Goal: Transaction & Acquisition: Purchase product/service

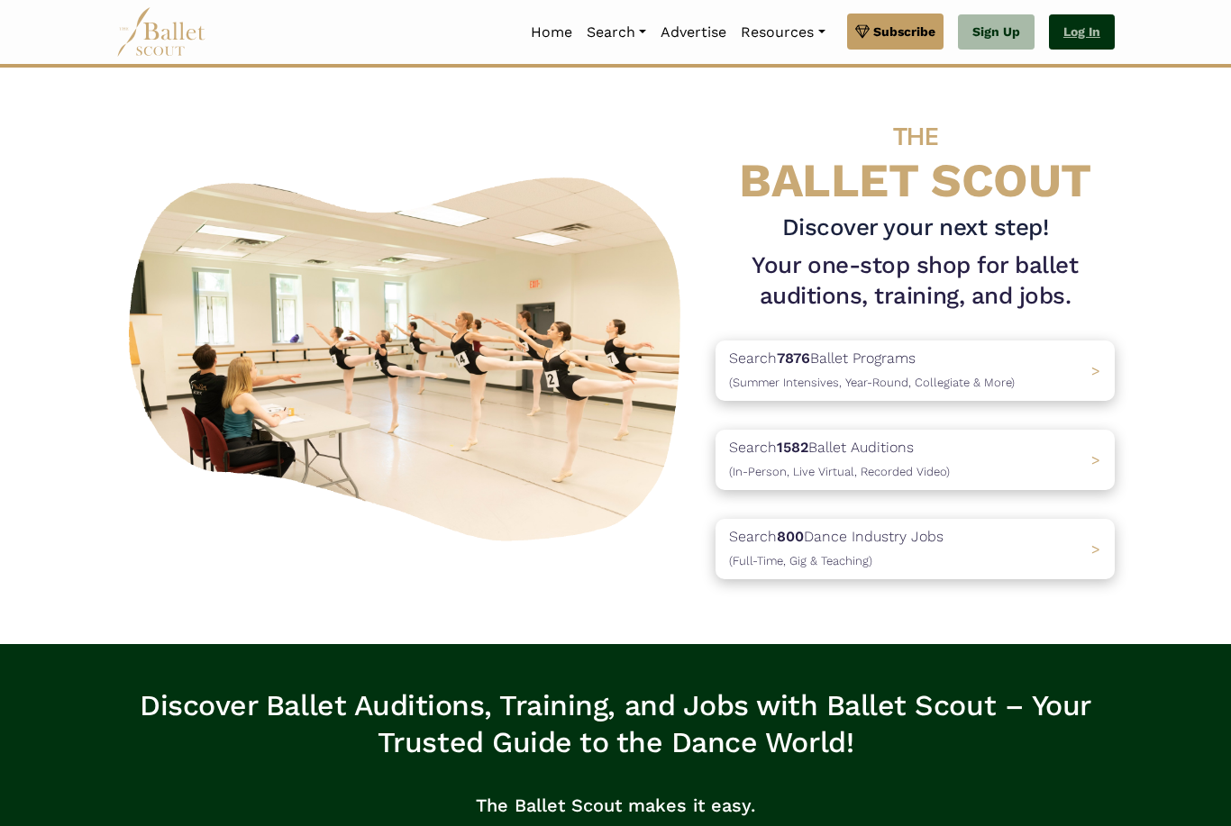
click at [1081, 36] on link "Log In" at bounding box center [1082, 32] width 66 height 36
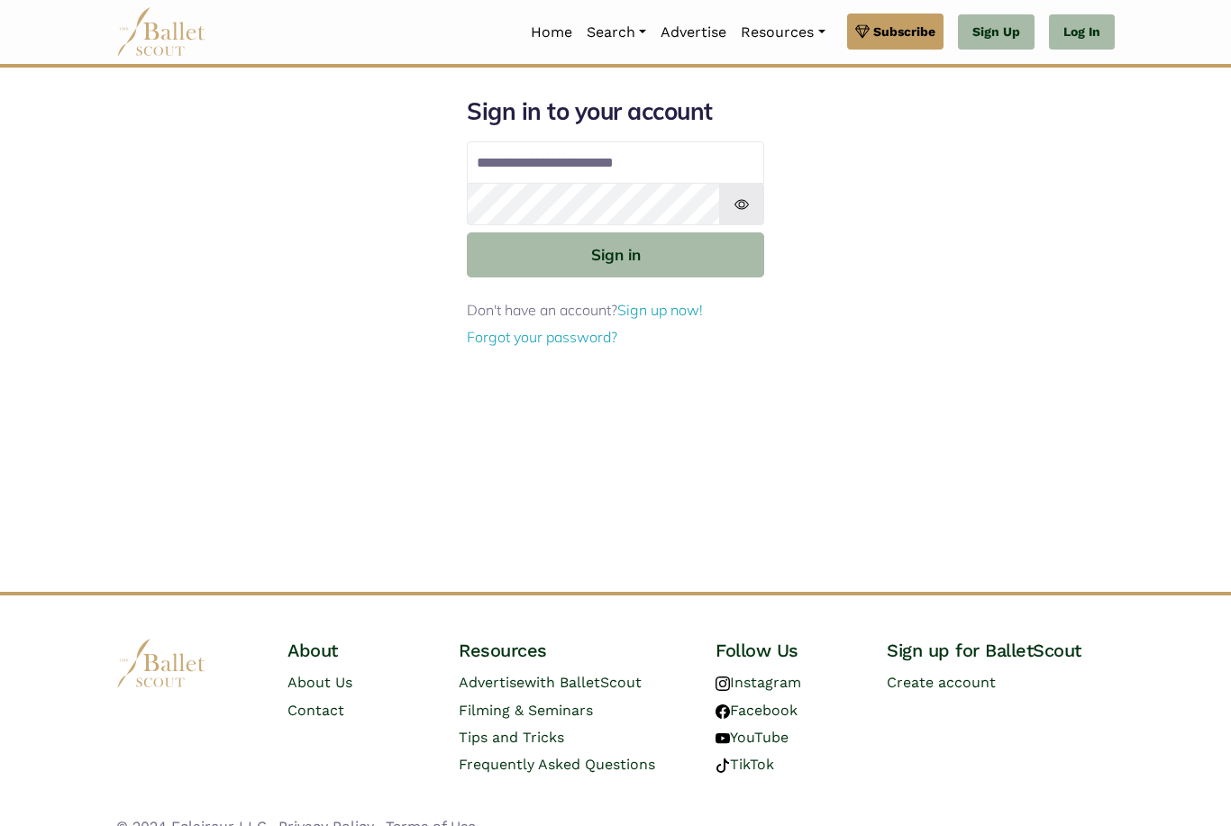
type input "**********"
click at [615, 253] on button "Sign in" at bounding box center [615, 254] width 297 height 44
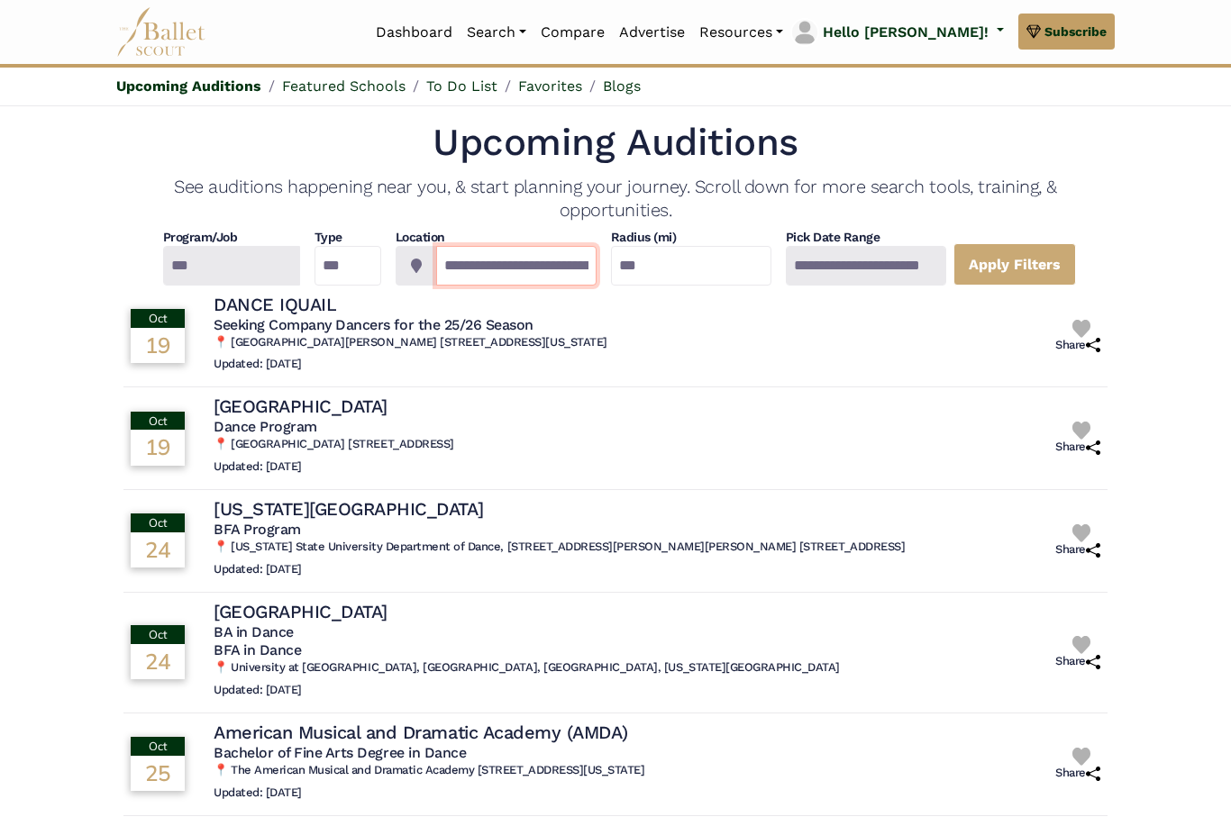
click at [456, 280] on input "**********" at bounding box center [516, 266] width 160 height 40
click at [419, 272] on icon at bounding box center [416, 266] width 11 height 14
drag, startPoint x: 601, startPoint y: 273, endPoint x: 405, endPoint y: 260, distance: 195.9
click at [405, 260] on div "**********" at bounding box center [496, 266] width 201 height 40
drag, startPoint x: 448, startPoint y: 272, endPoint x: 637, endPoint y: 273, distance: 189.2
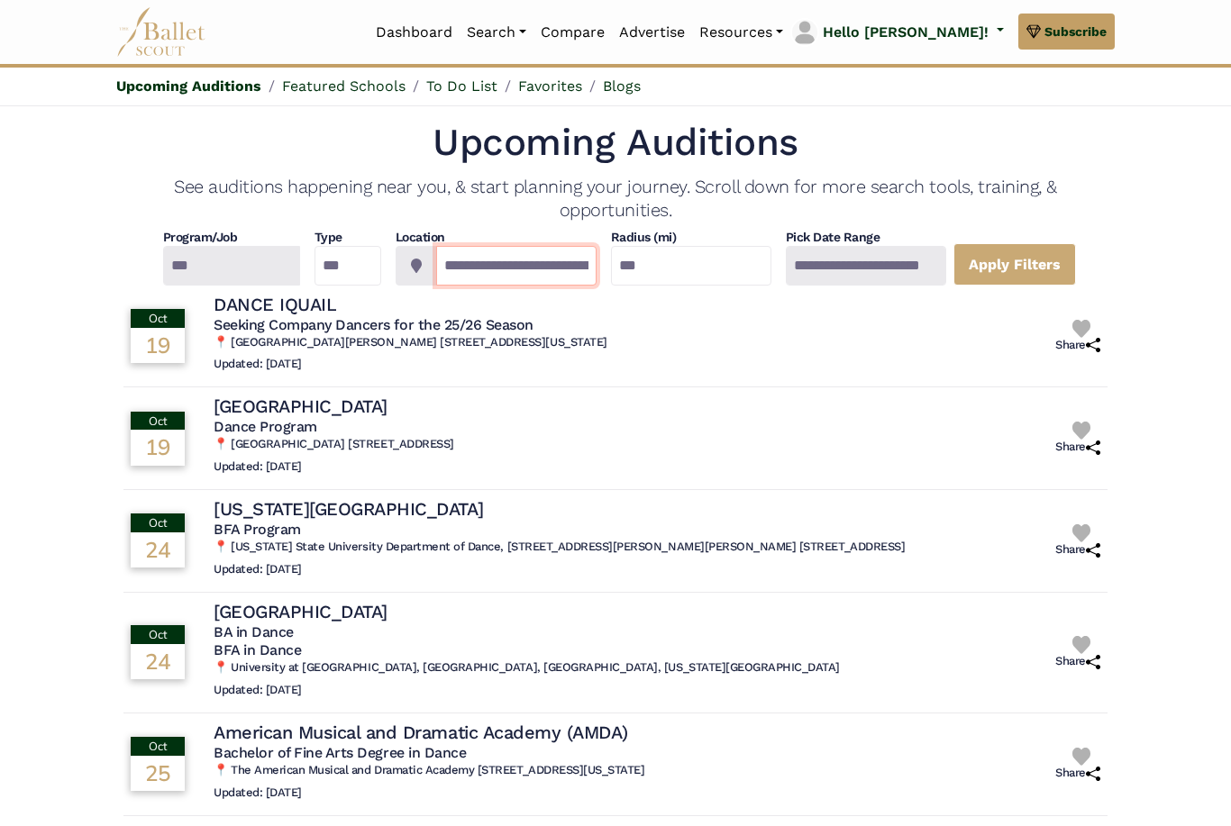
click at [637, 273] on div "**********" at bounding box center [615, 257] width 984 height 57
type input "**********"
click at [1040, 260] on link "Apply Filters" at bounding box center [1014, 264] width 123 height 42
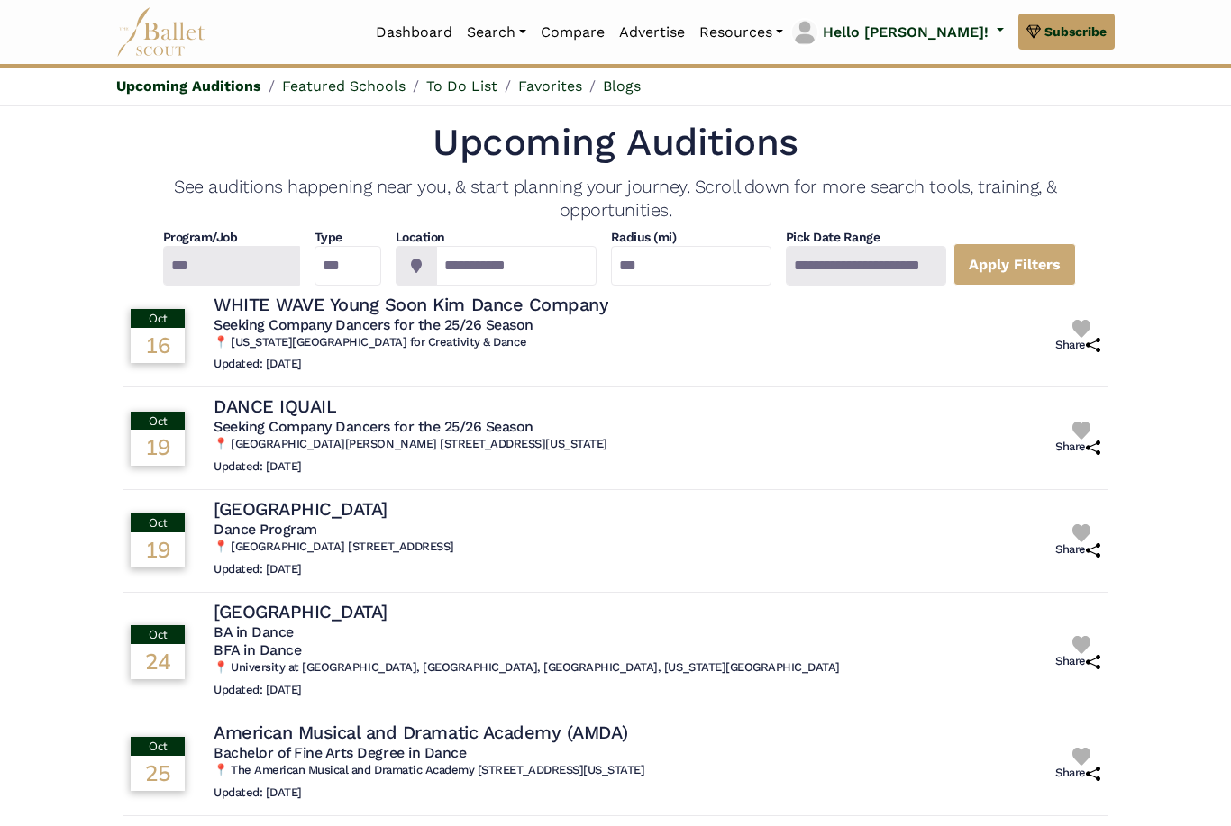
click at [215, 276] on div at bounding box center [230, 266] width 137 height 40
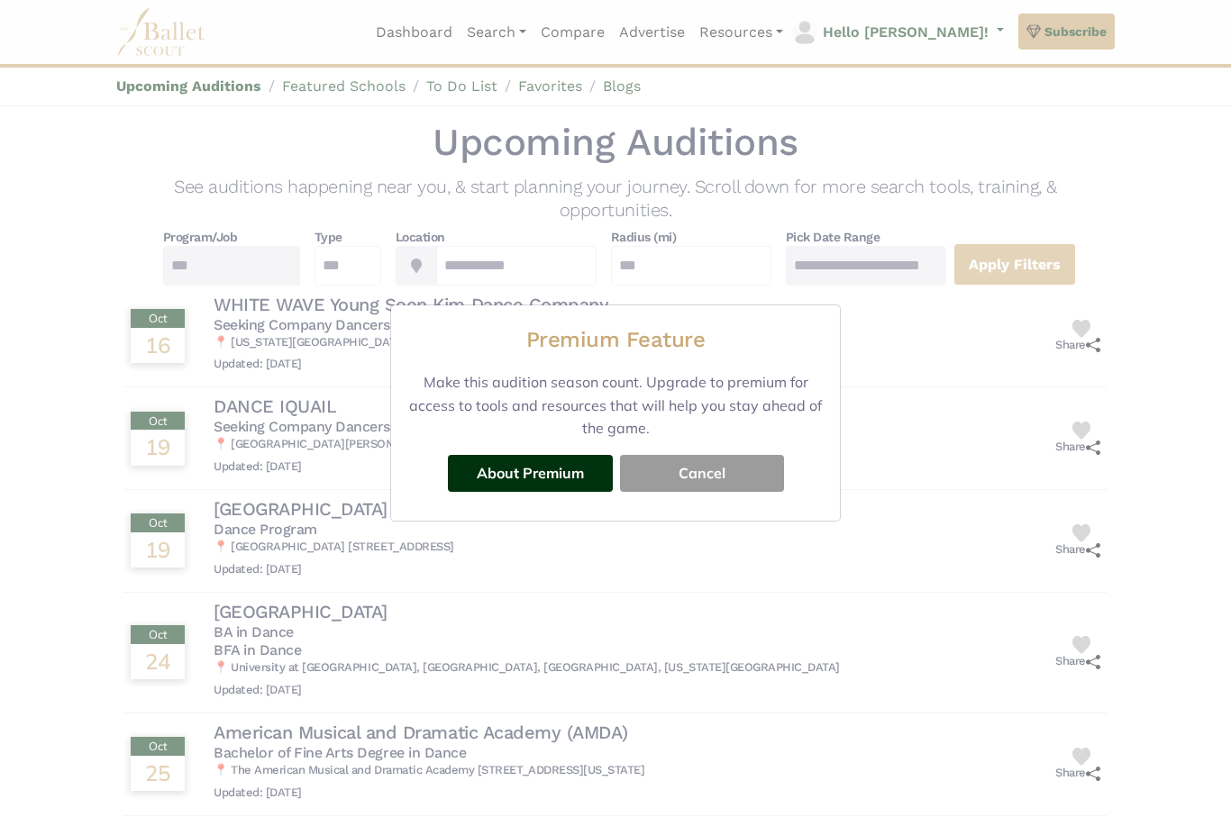
click at [689, 465] on button "Cancel" at bounding box center [702, 473] width 164 height 36
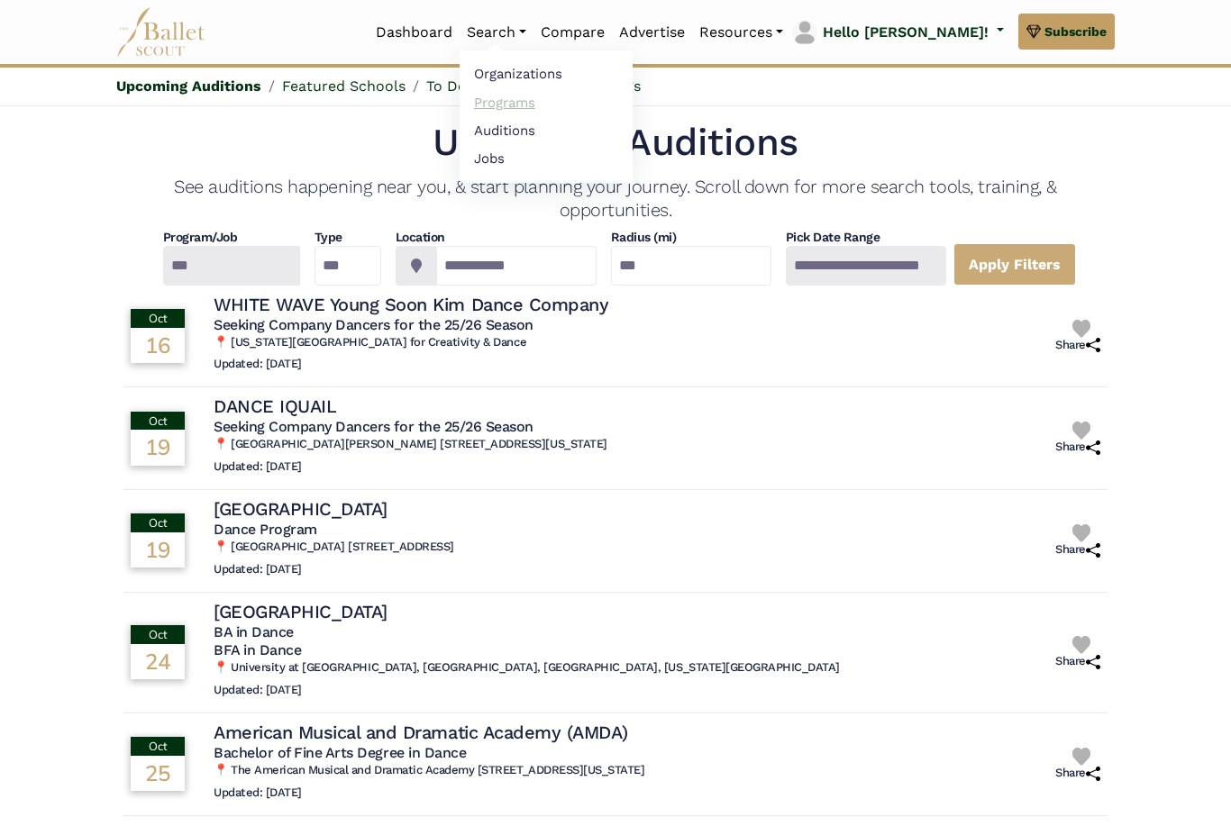
click at [599, 96] on link "Programs" at bounding box center [546, 102] width 173 height 28
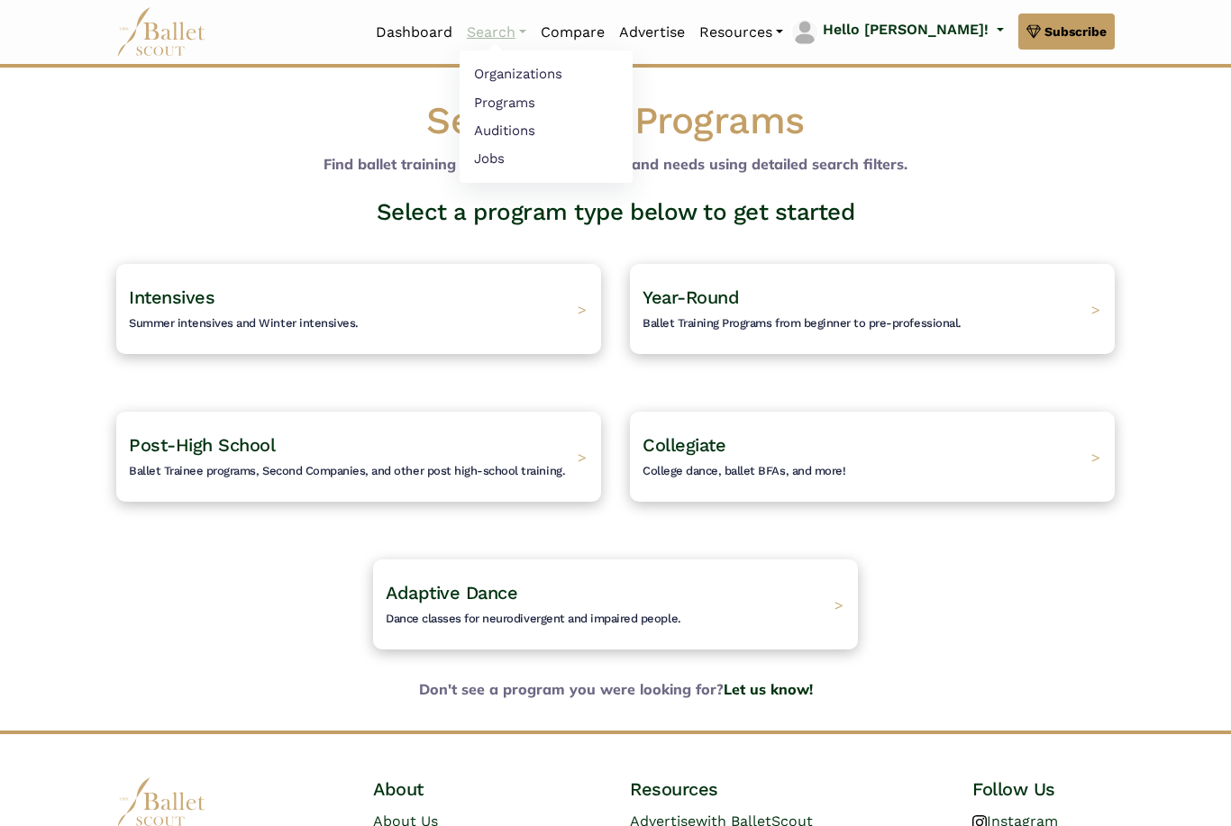
click at [533, 32] on link "Search" at bounding box center [497, 33] width 74 height 38
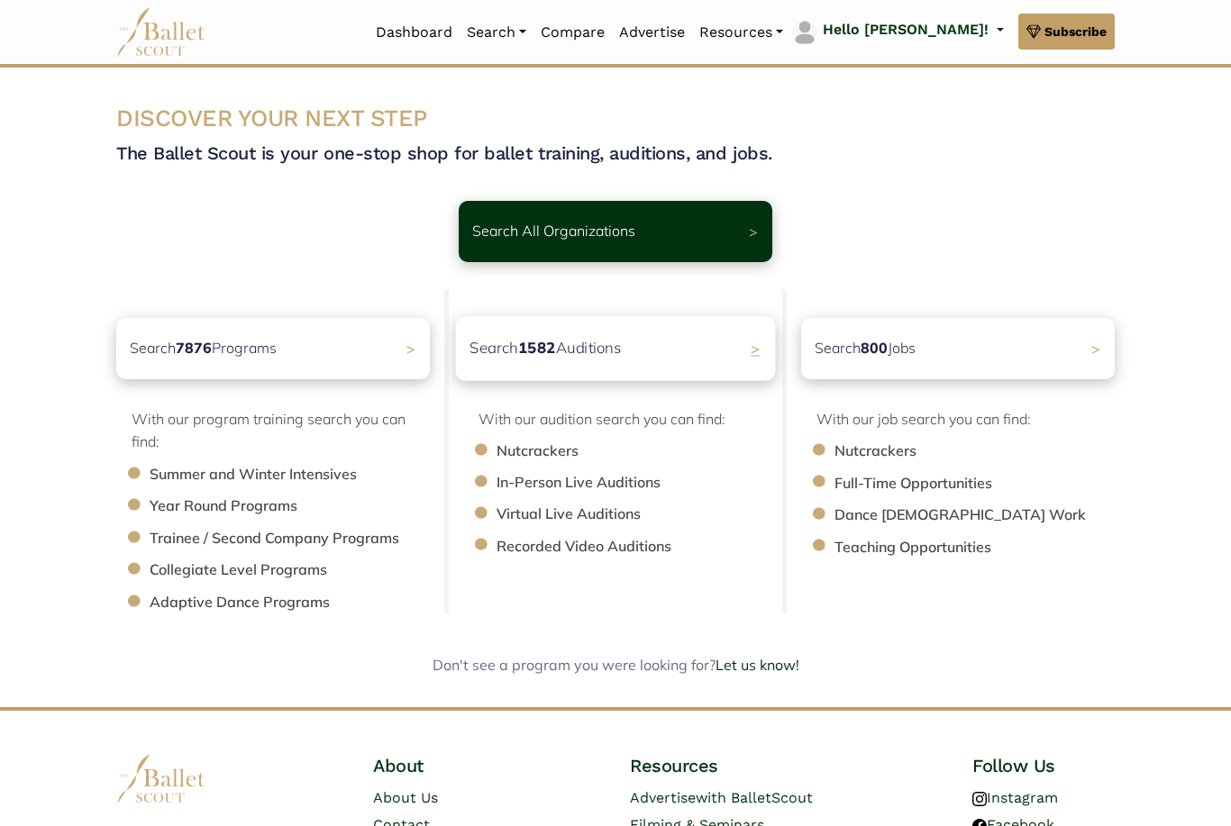
click at [714, 354] on div "Search 1582 Auditions >" at bounding box center [616, 348] width 320 height 64
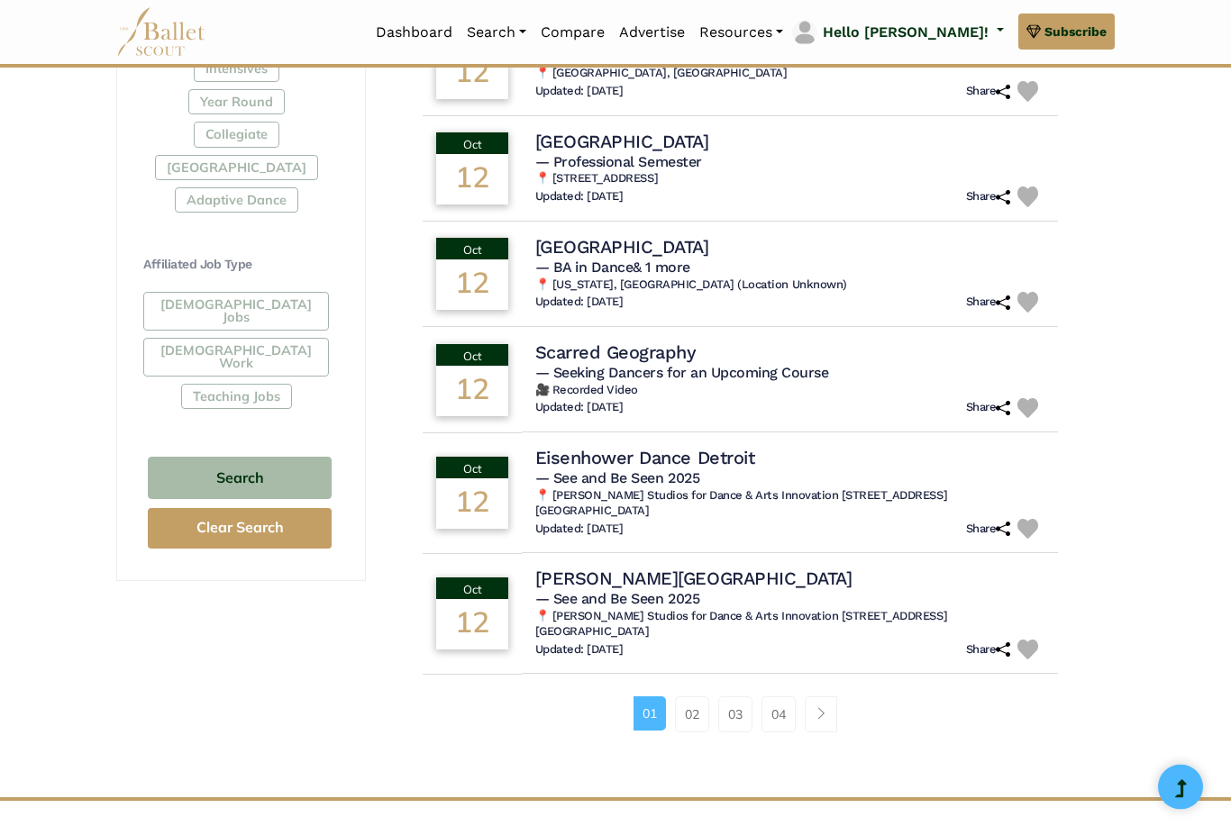
scroll to position [910, 0]
click at [678, 714] on link "02" at bounding box center [692, 715] width 34 height 36
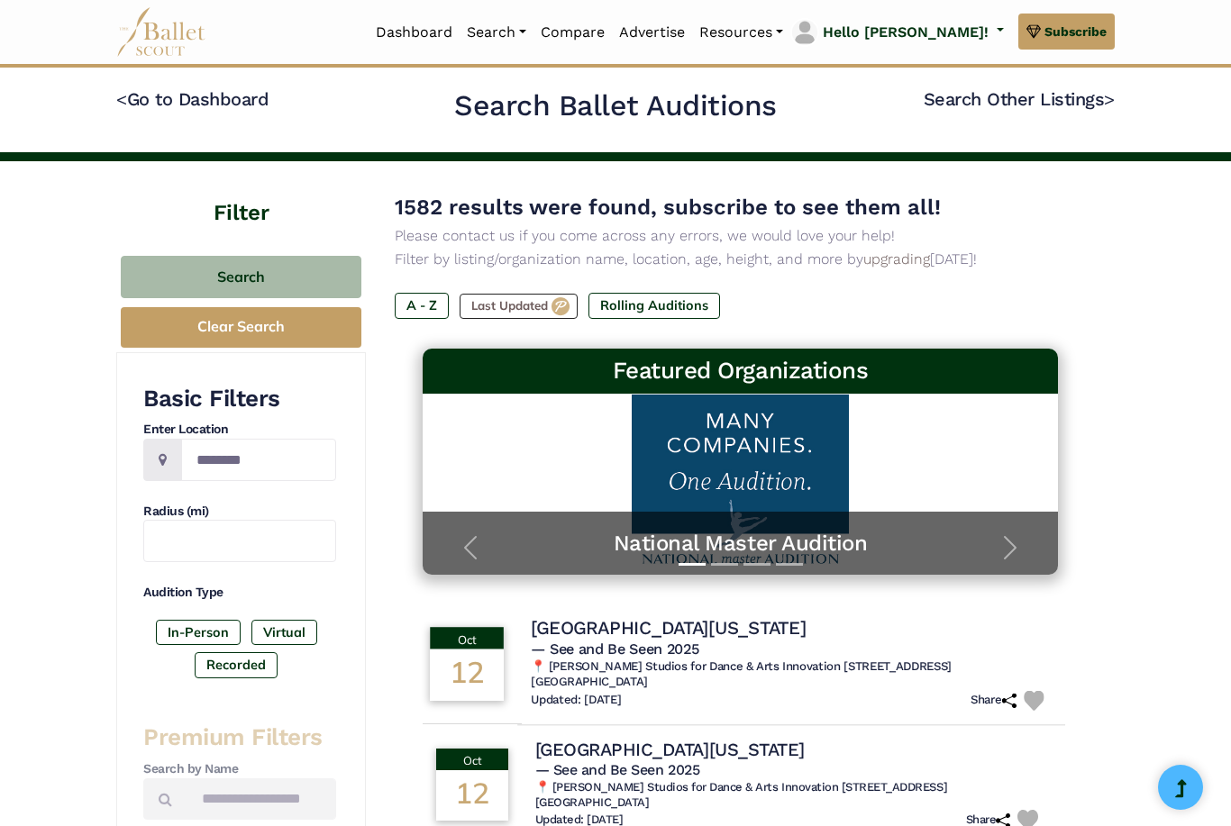
click at [678, 659] on h6 "📍 [PERSON_NAME] Studios for Dance & Arts Innovation [STREET_ADDRESS] [GEOGRAPHI…" at bounding box center [791, 674] width 520 height 31
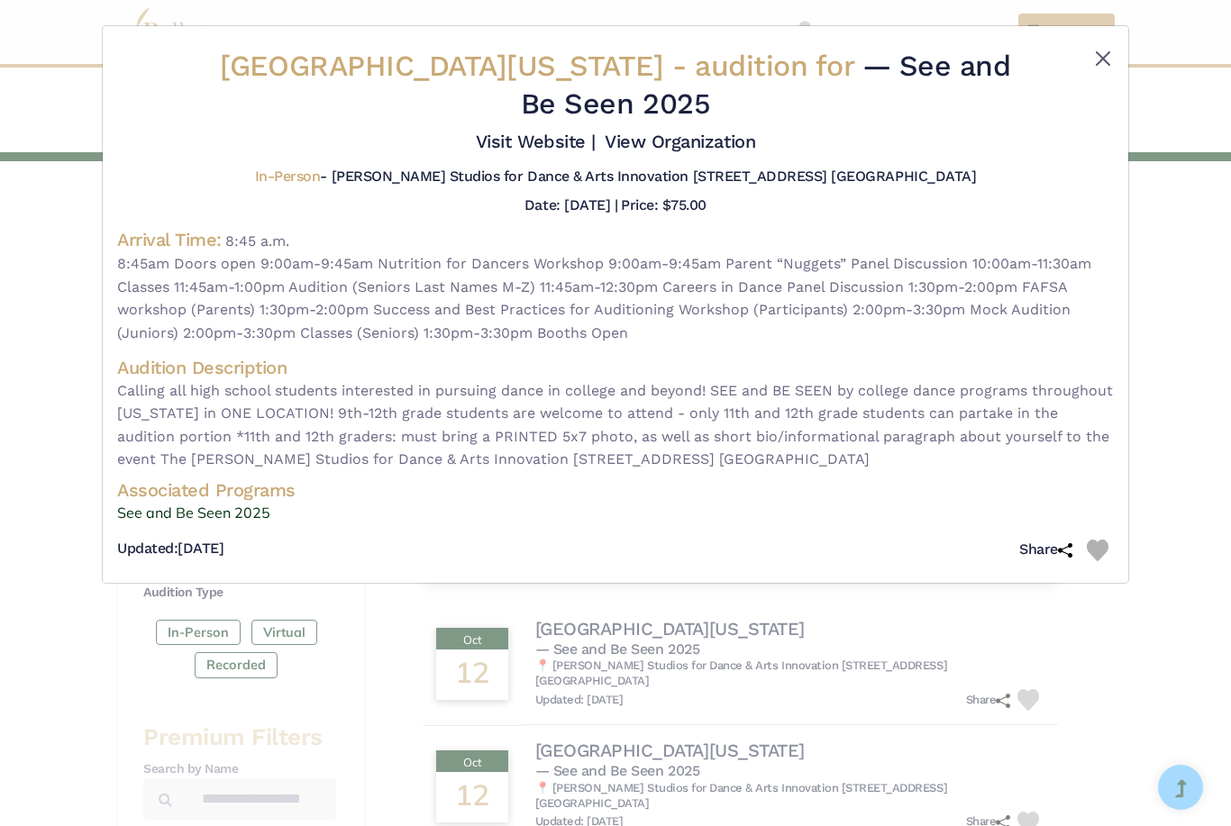
click at [1107, 59] on button "Close" at bounding box center [1103, 59] width 22 height 22
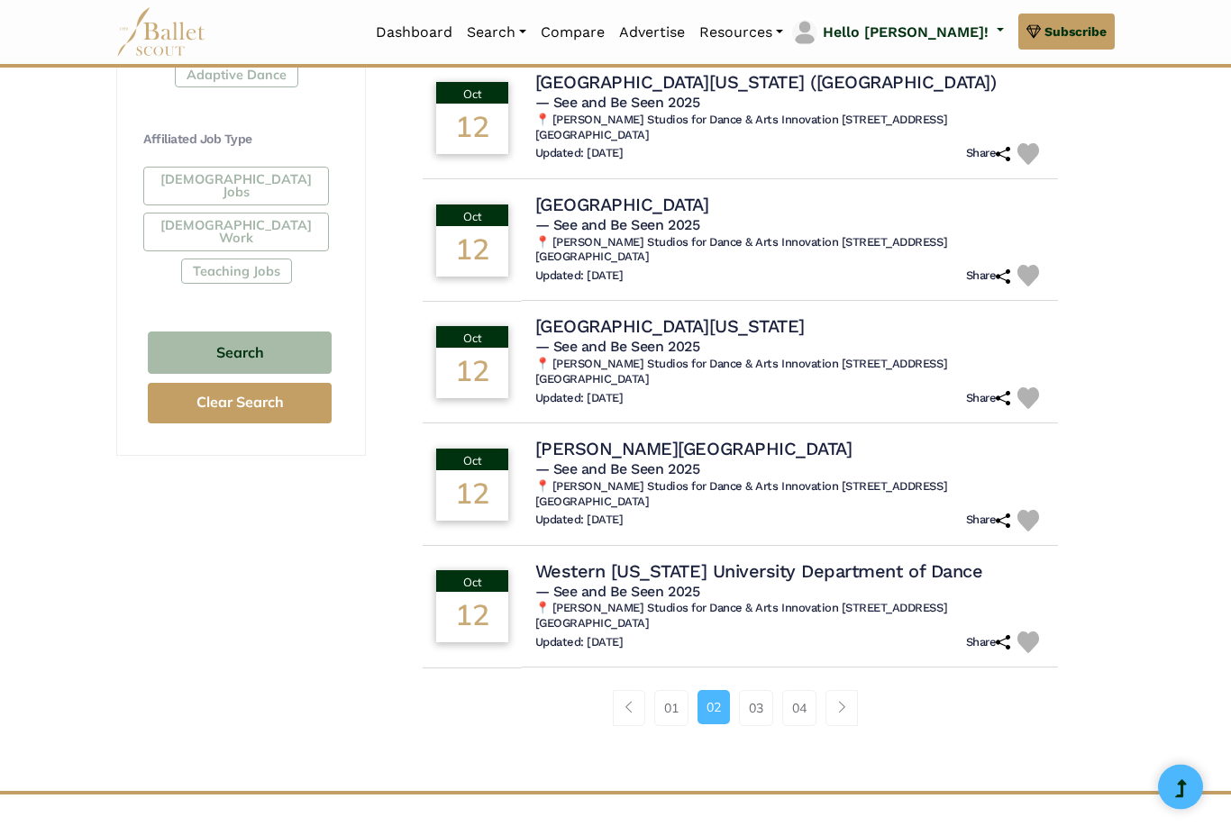
scroll to position [1035, 0]
click at [766, 692] on link "03" at bounding box center [756, 708] width 34 height 36
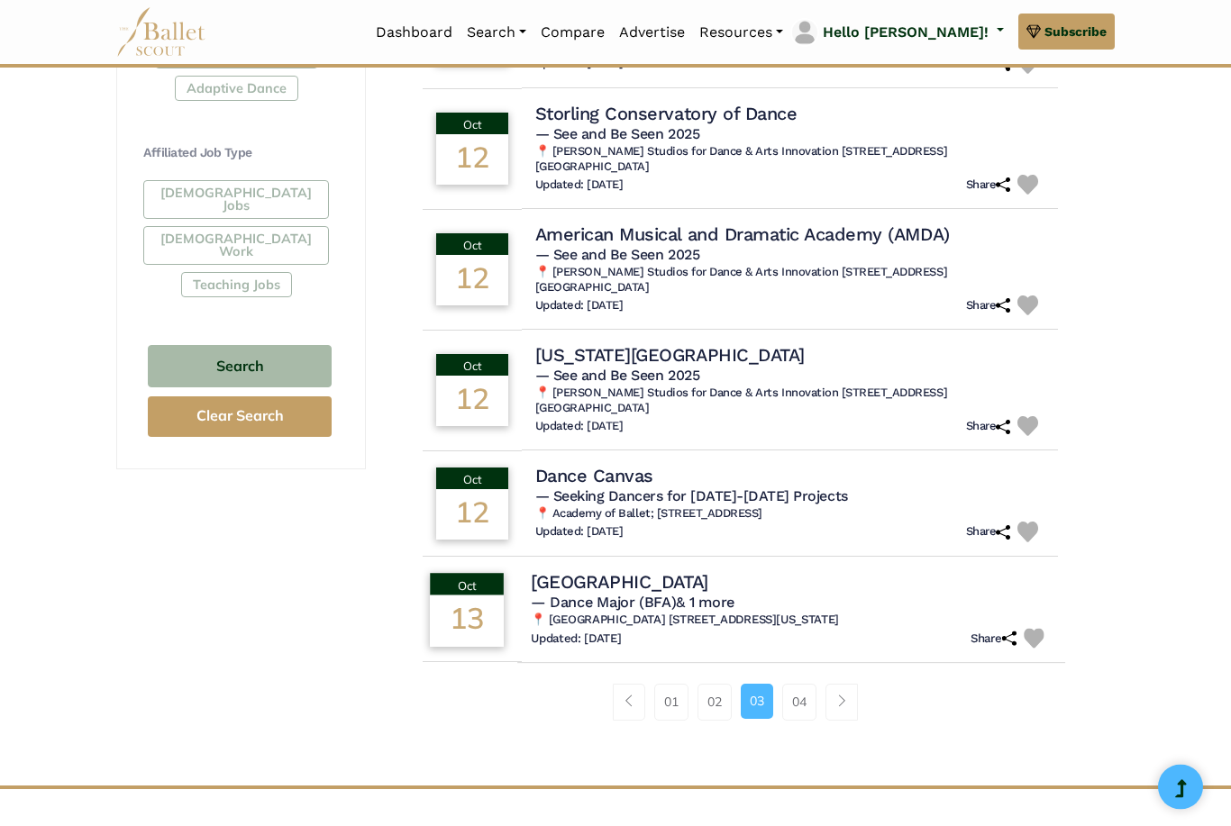
scroll to position [1022, 0]
click at [800, 684] on link "04" at bounding box center [799, 702] width 34 height 36
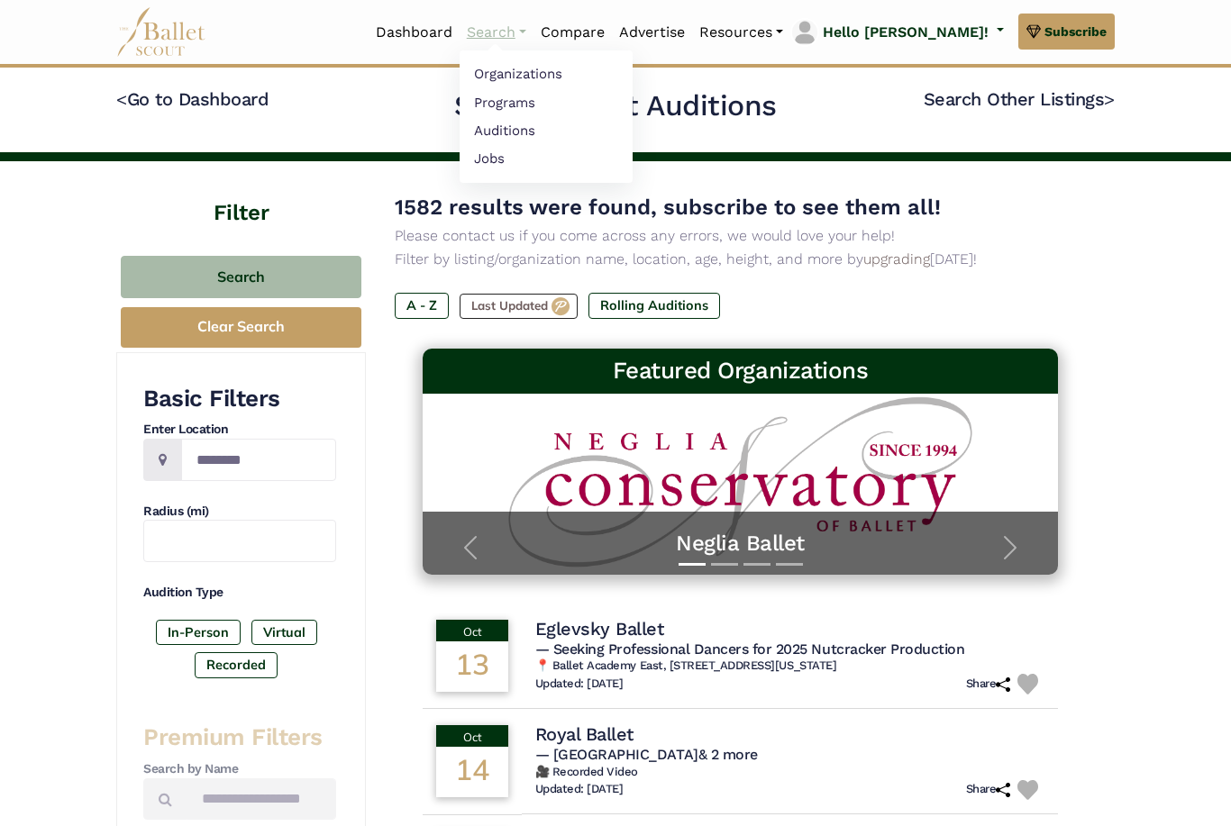
click at [533, 27] on link "Search" at bounding box center [497, 33] width 74 height 38
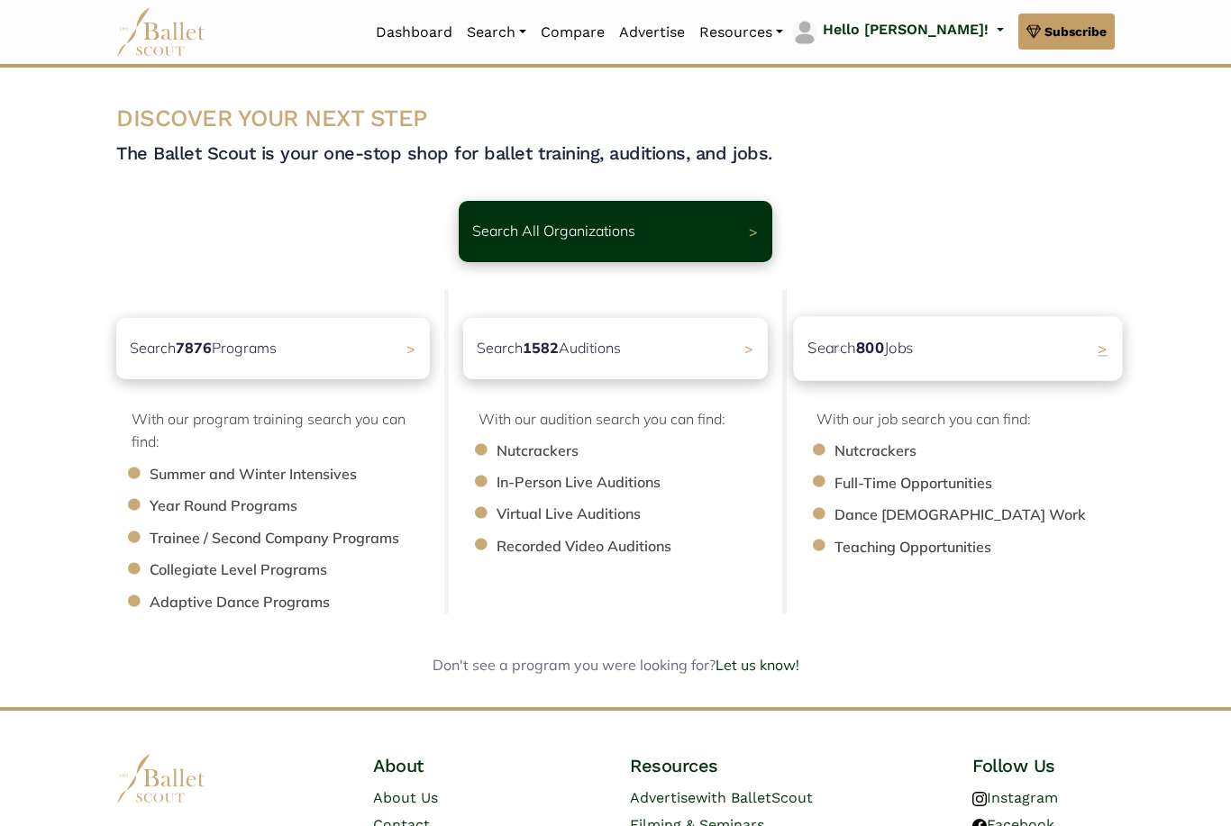
click at [986, 348] on div "Search 800 Jobs >" at bounding box center [957, 348] width 329 height 64
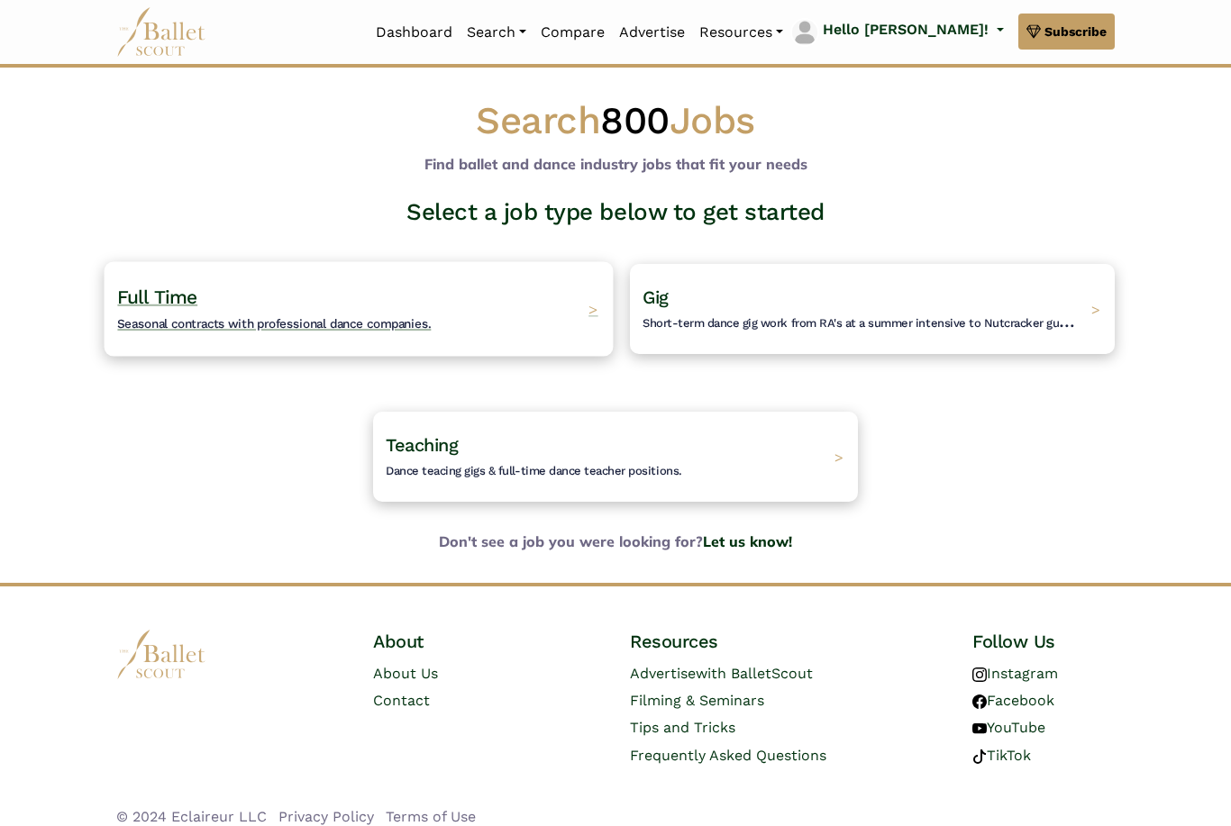
click at [496, 295] on div "Full Time Seasonal contracts with professional dance companies. >" at bounding box center [359, 308] width 509 height 95
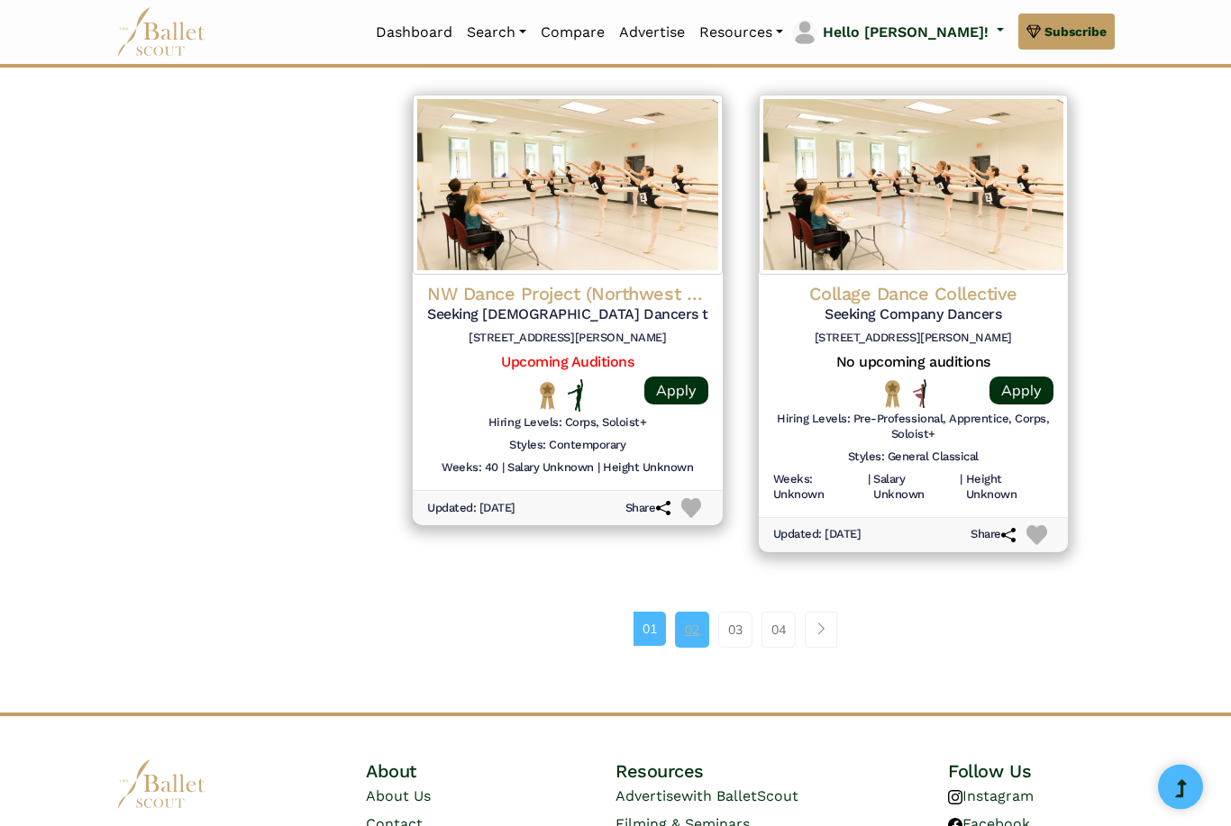
scroll to position [2377, 0]
click at [698, 612] on link "02" at bounding box center [692, 630] width 34 height 36
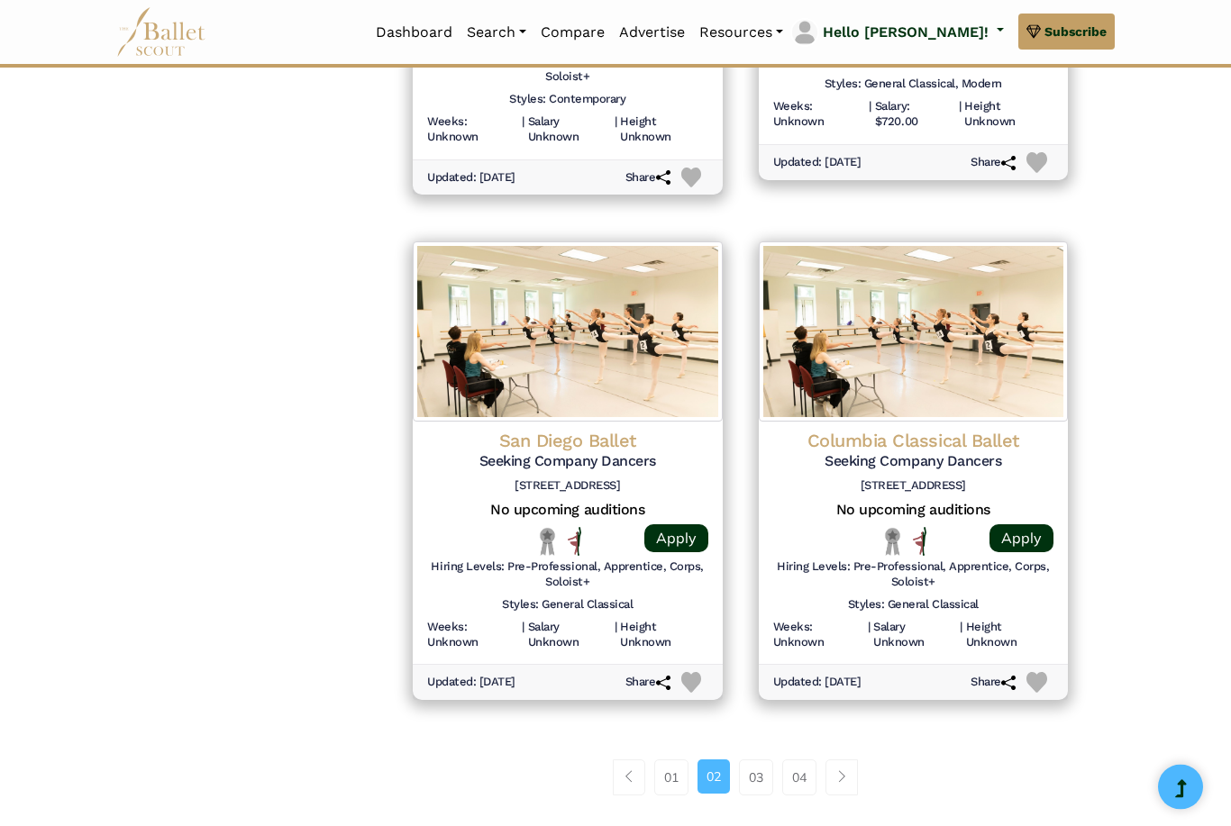
scroll to position [2226, 0]
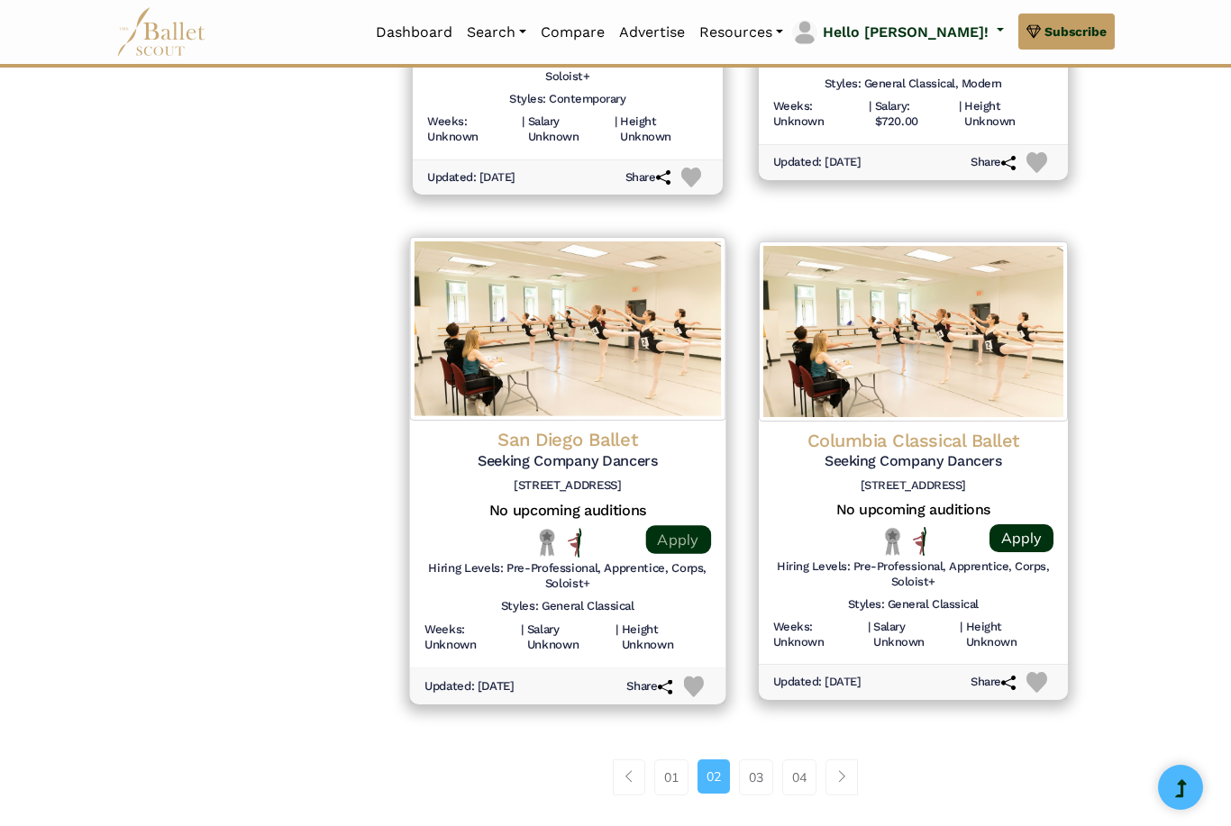
click at [684, 525] on link "Apply" at bounding box center [677, 539] width 65 height 29
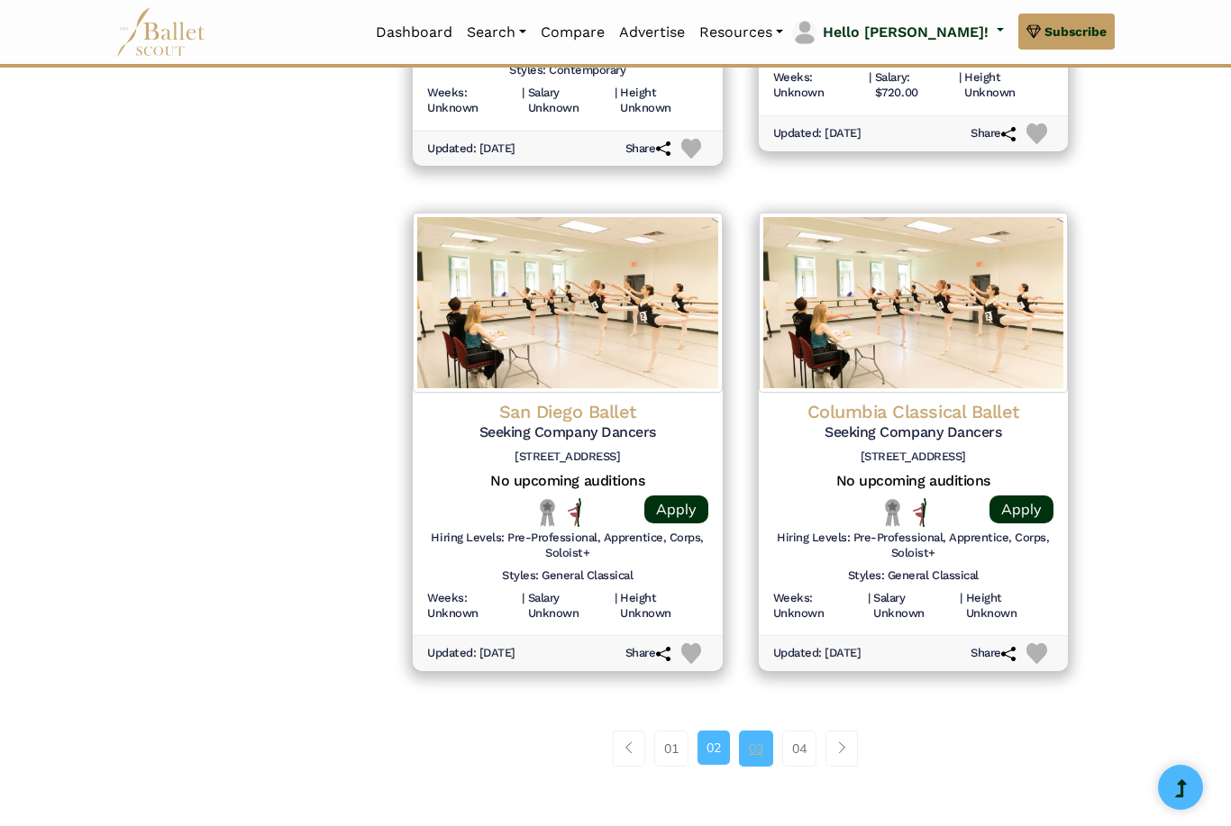
click at [757, 731] on link "03" at bounding box center [756, 749] width 34 height 36
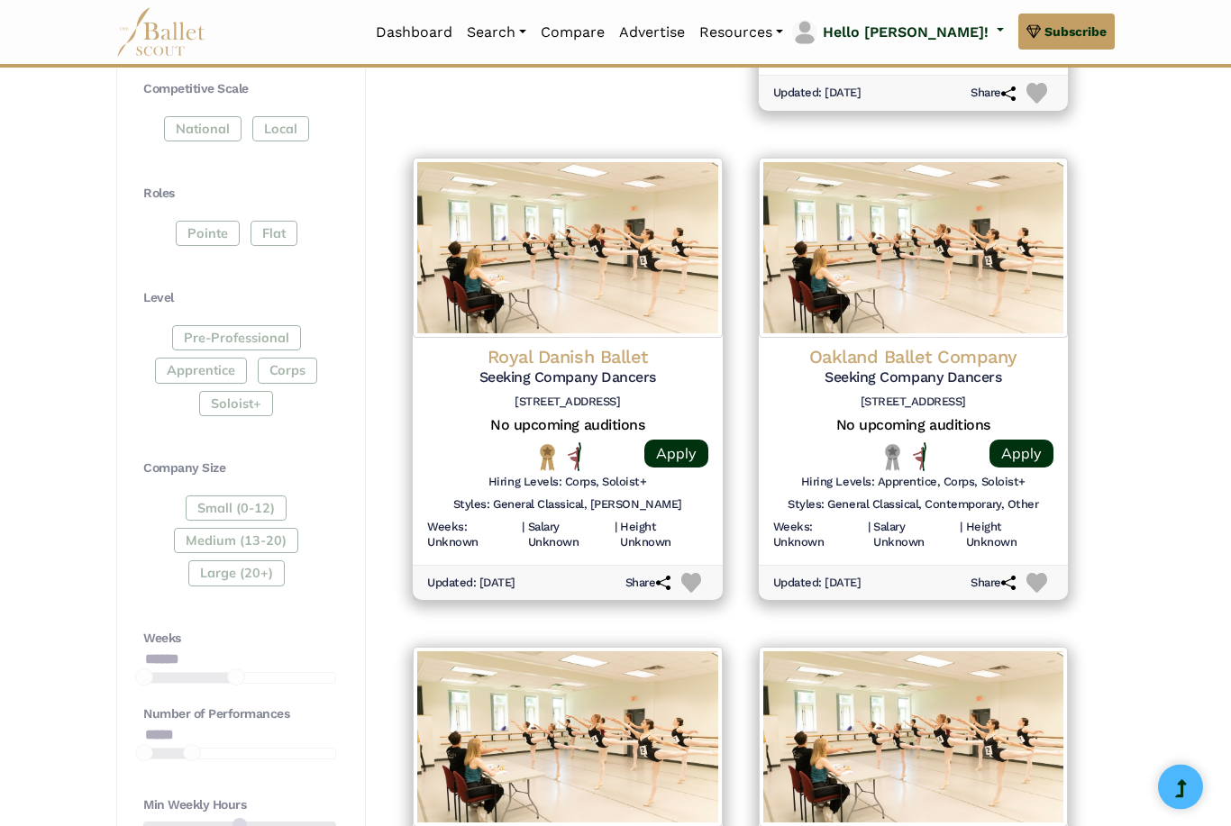
scroll to position [795, 0]
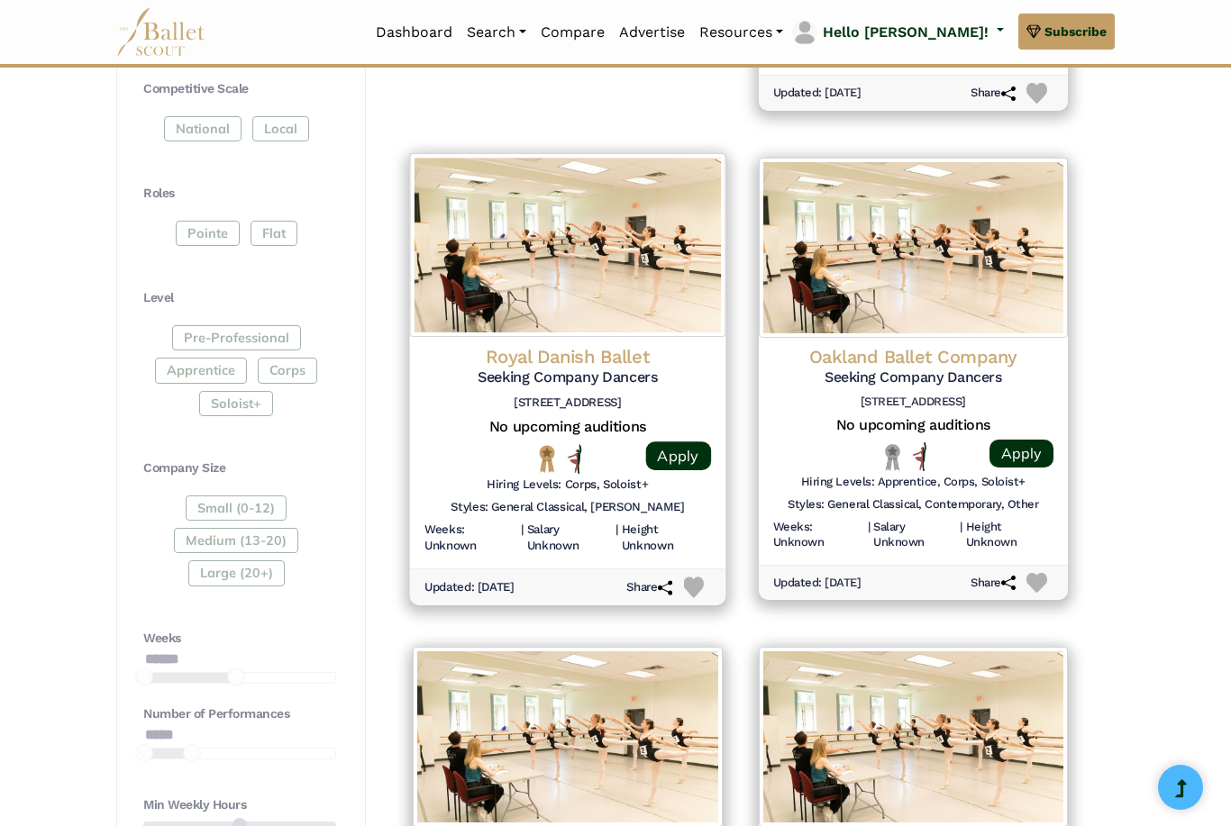
click at [694, 569] on div "Updated: Sept. 7, 2025 Share" at bounding box center [567, 587] width 315 height 36
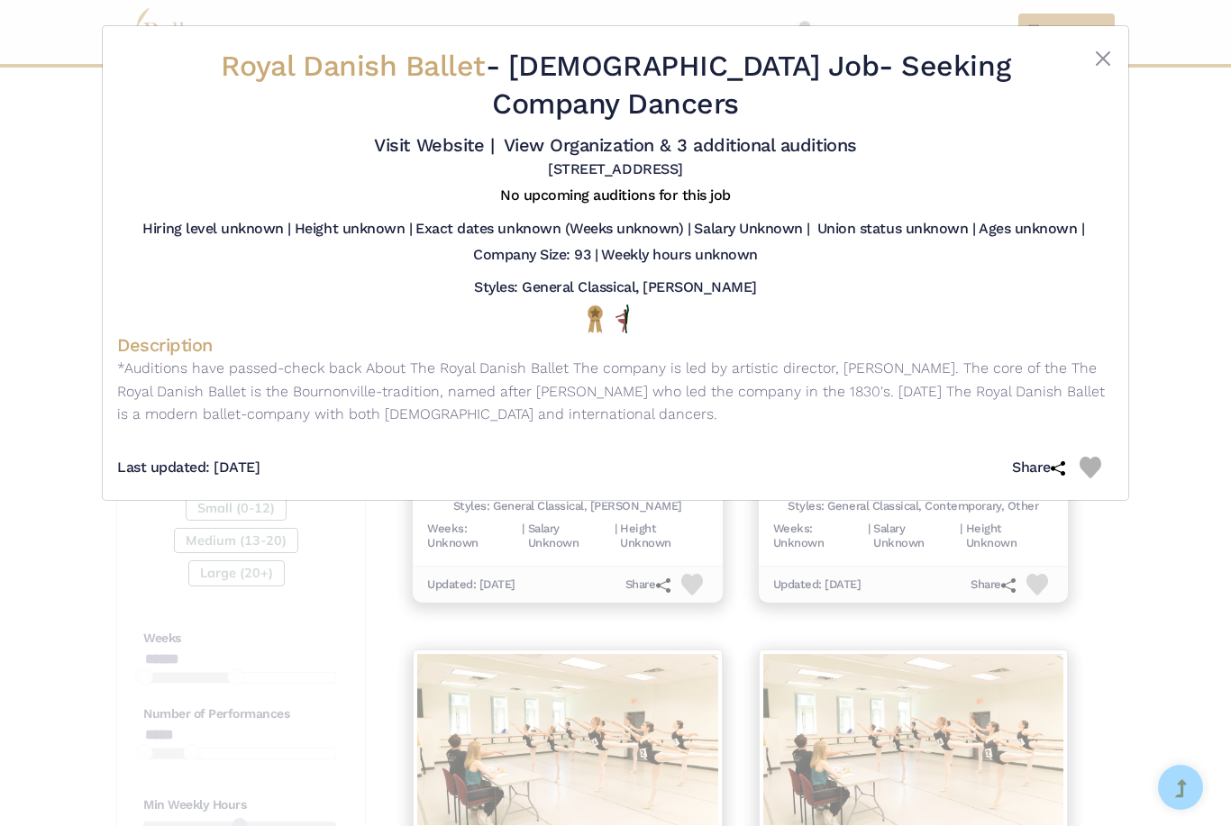
click at [1093, 463] on img at bounding box center [1091, 468] width 22 height 22
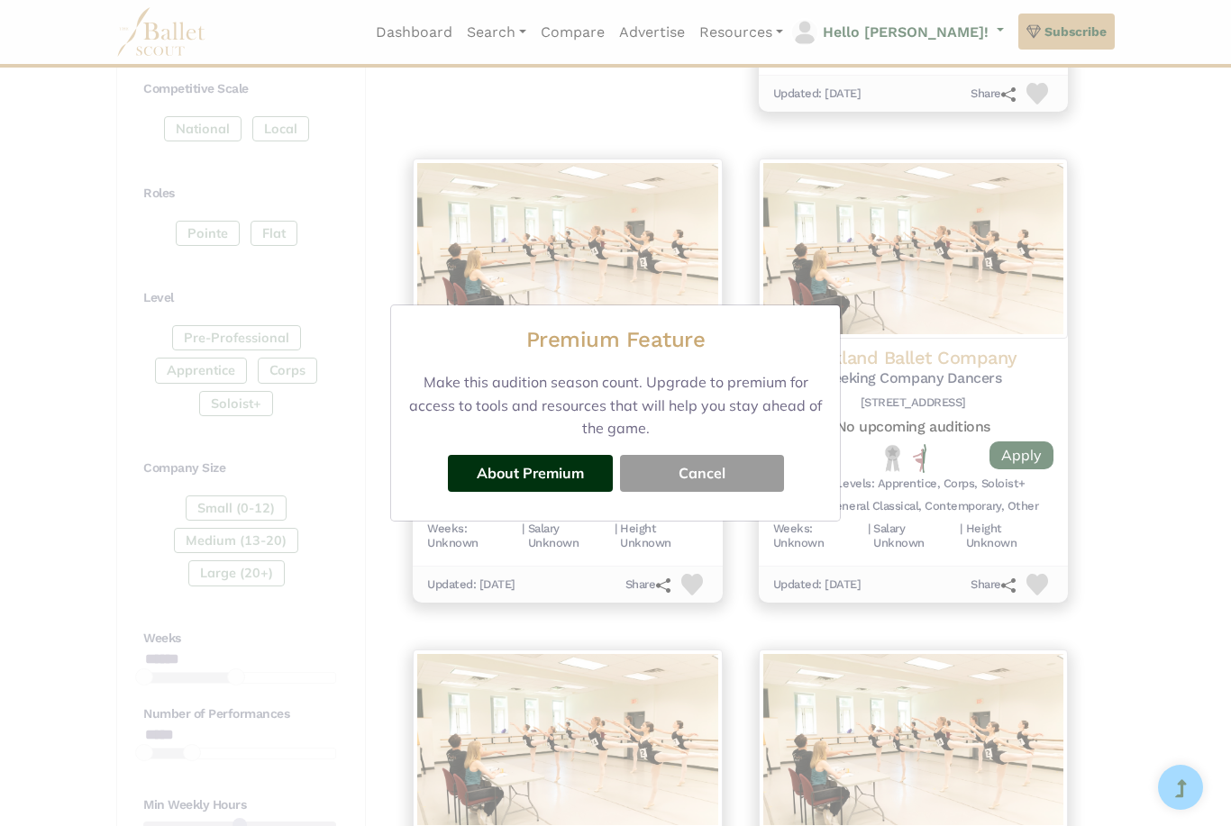
click at [733, 491] on button "Cancel" at bounding box center [702, 473] width 164 height 36
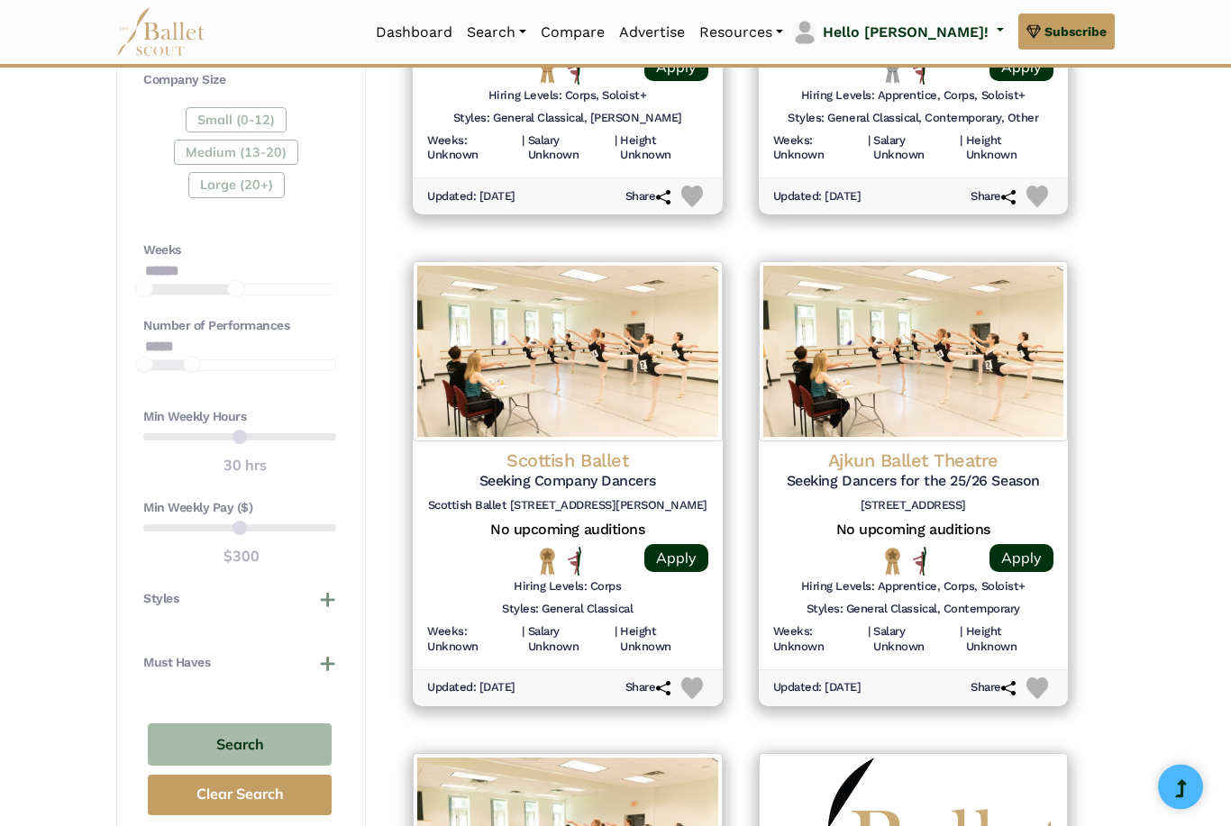
scroll to position [1183, 0]
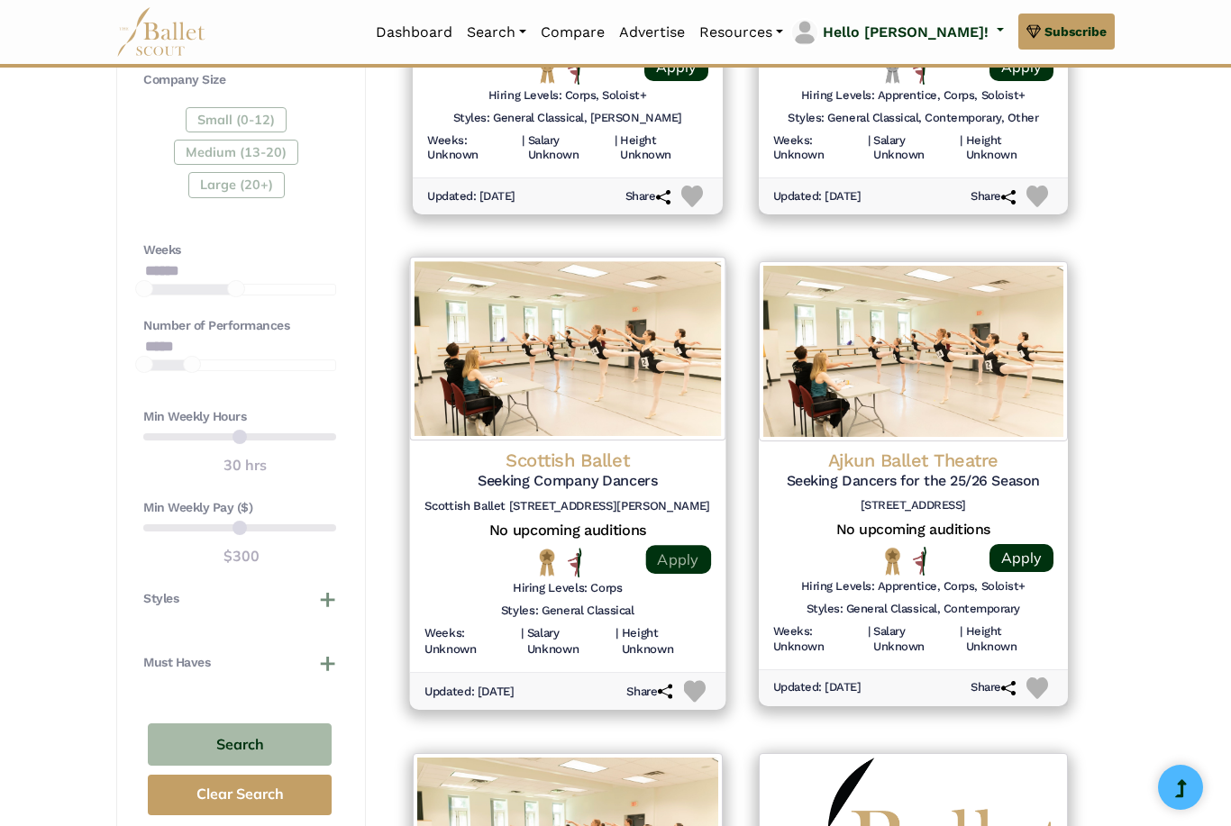
click at [689, 545] on link "Apply" at bounding box center [677, 559] width 65 height 29
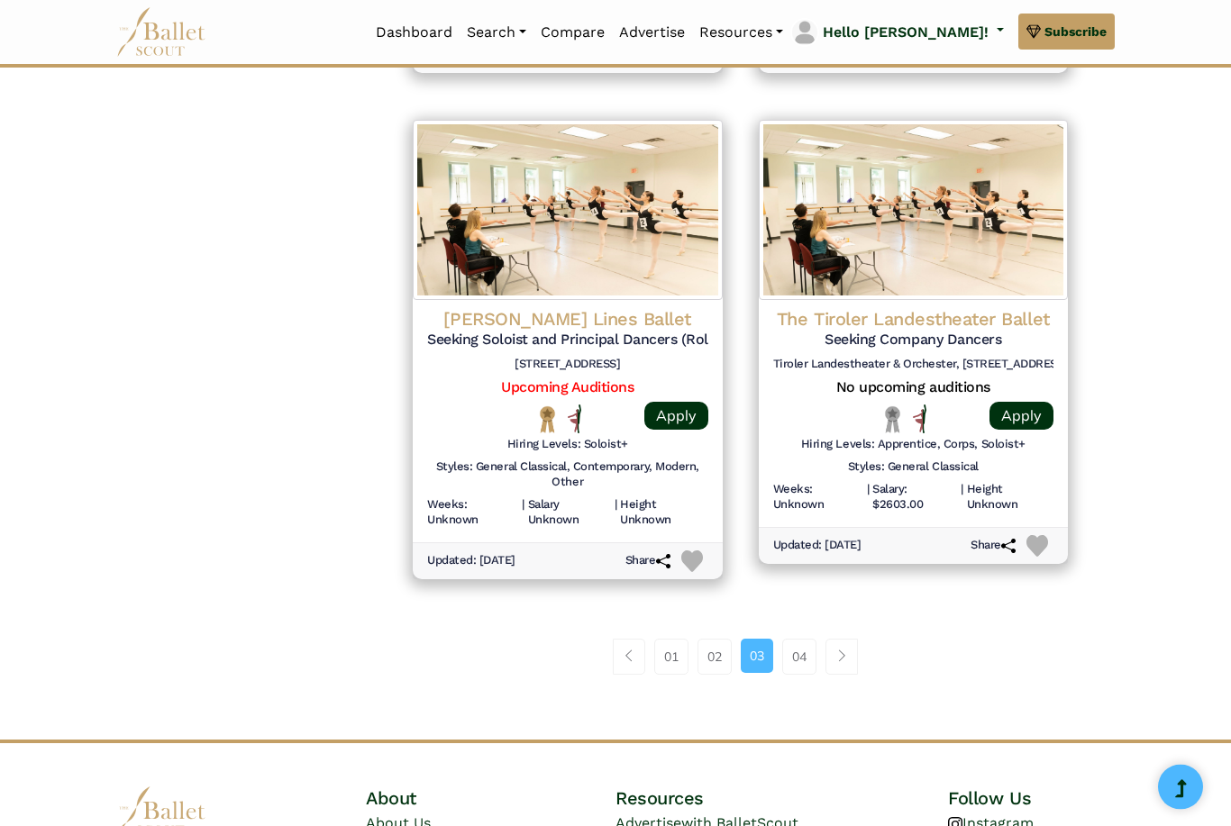
scroll to position [2317, 0]
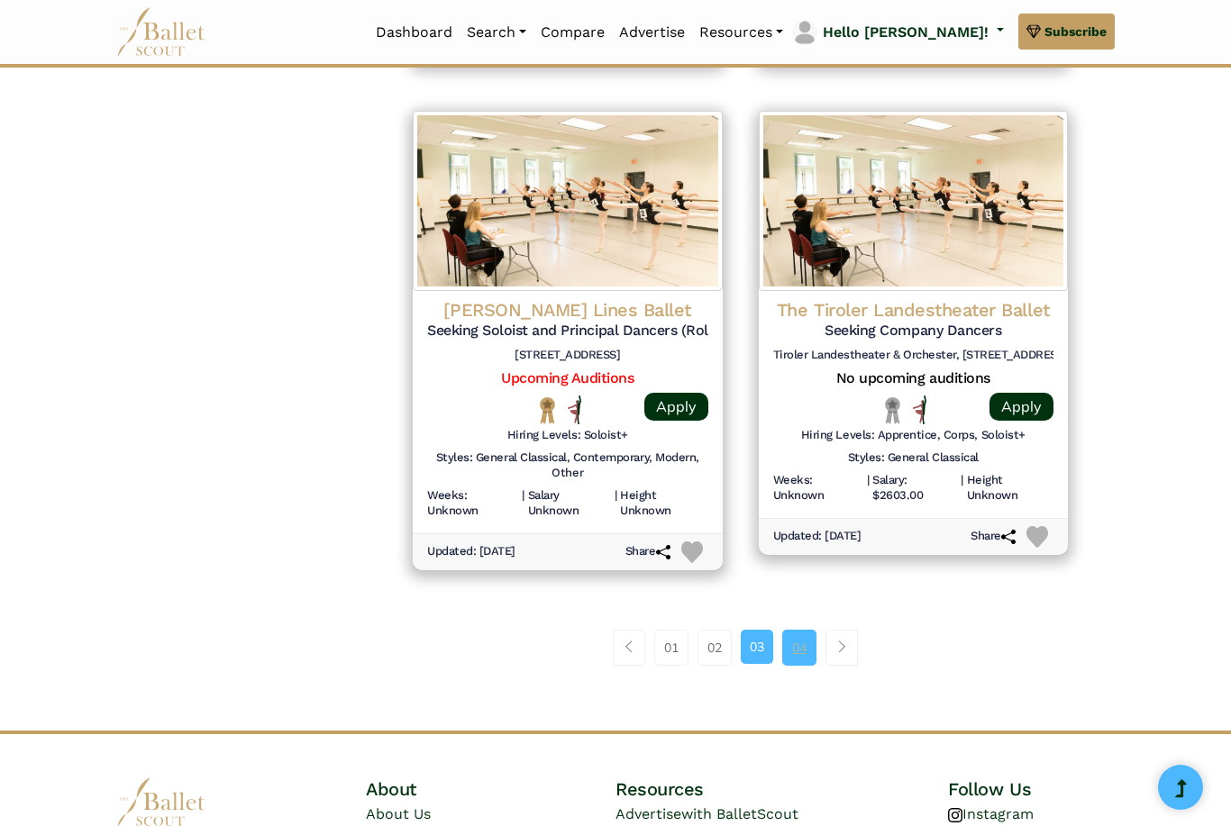
click at [800, 630] on link "04" at bounding box center [799, 648] width 34 height 36
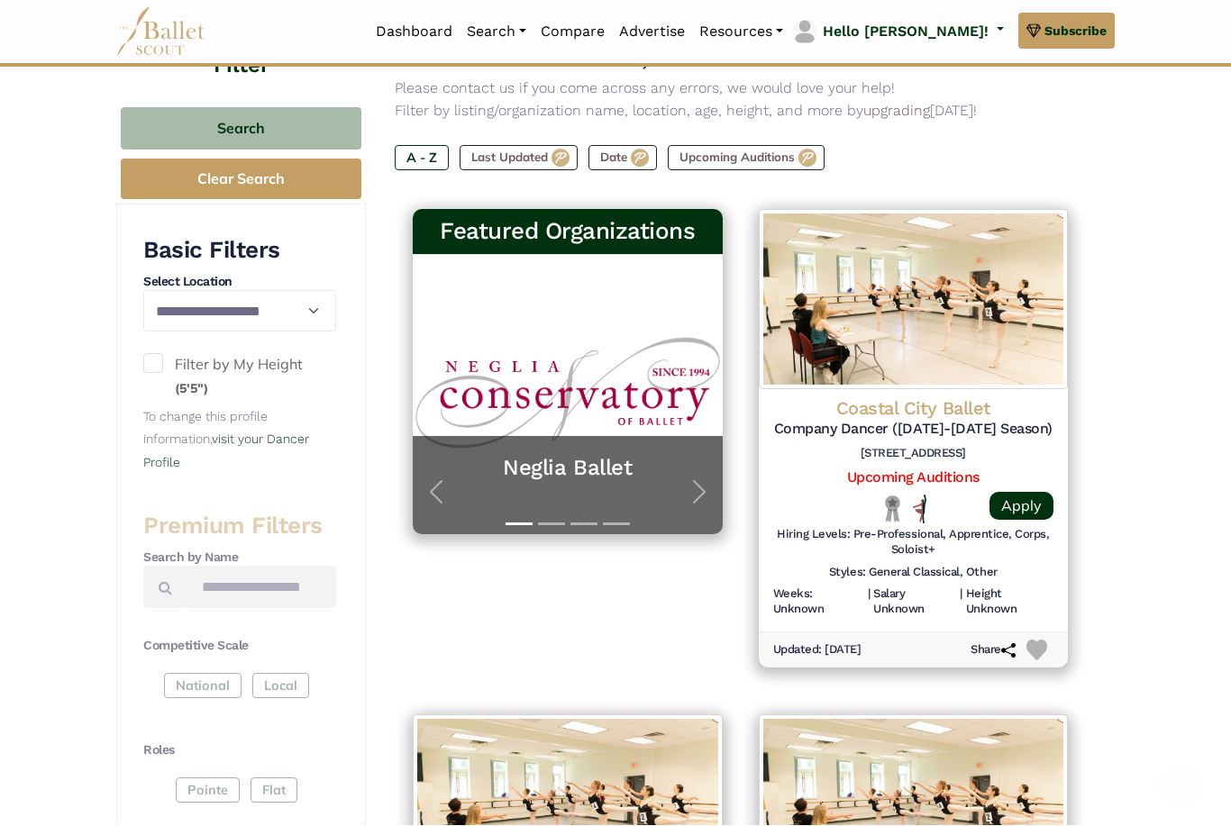
scroll to position [240, 0]
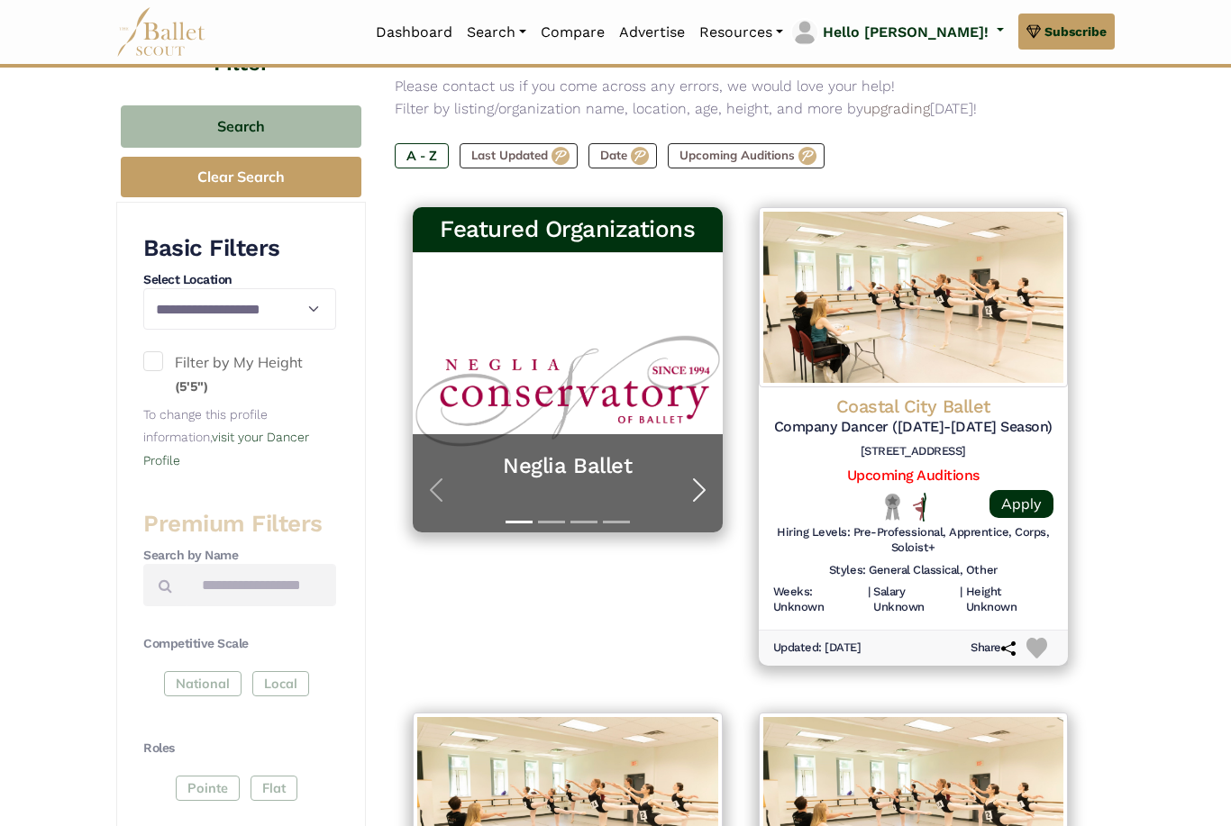
click at [691, 488] on span "button" at bounding box center [699, 490] width 29 height 29
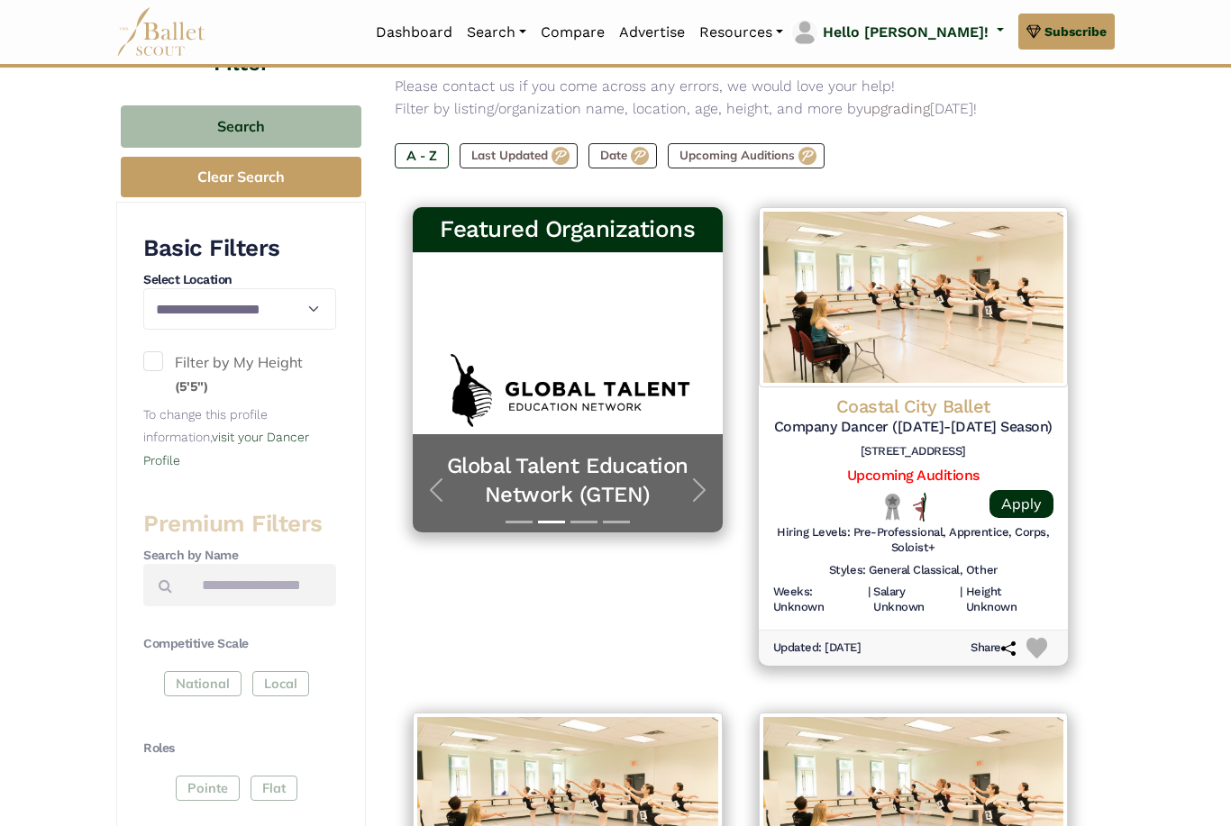
click at [404, 469] on div "Featured Organizations Neglia Ballet YEAR-ROUND APPLICATIONS OPEN Discover the …" at bounding box center [568, 451] width 346 height 506
click at [689, 482] on span "button" at bounding box center [699, 490] width 29 height 29
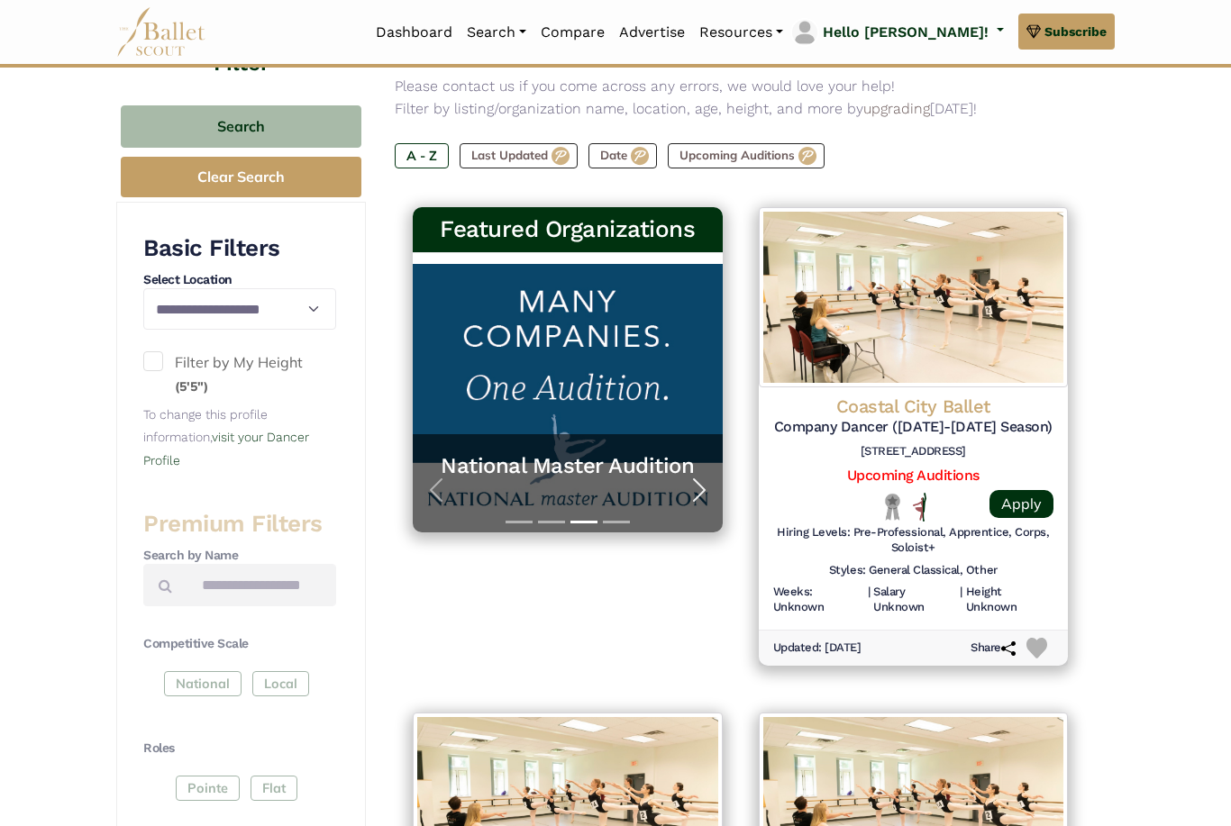
click at [683, 484] on button "Next" at bounding box center [699, 491] width 47 height 84
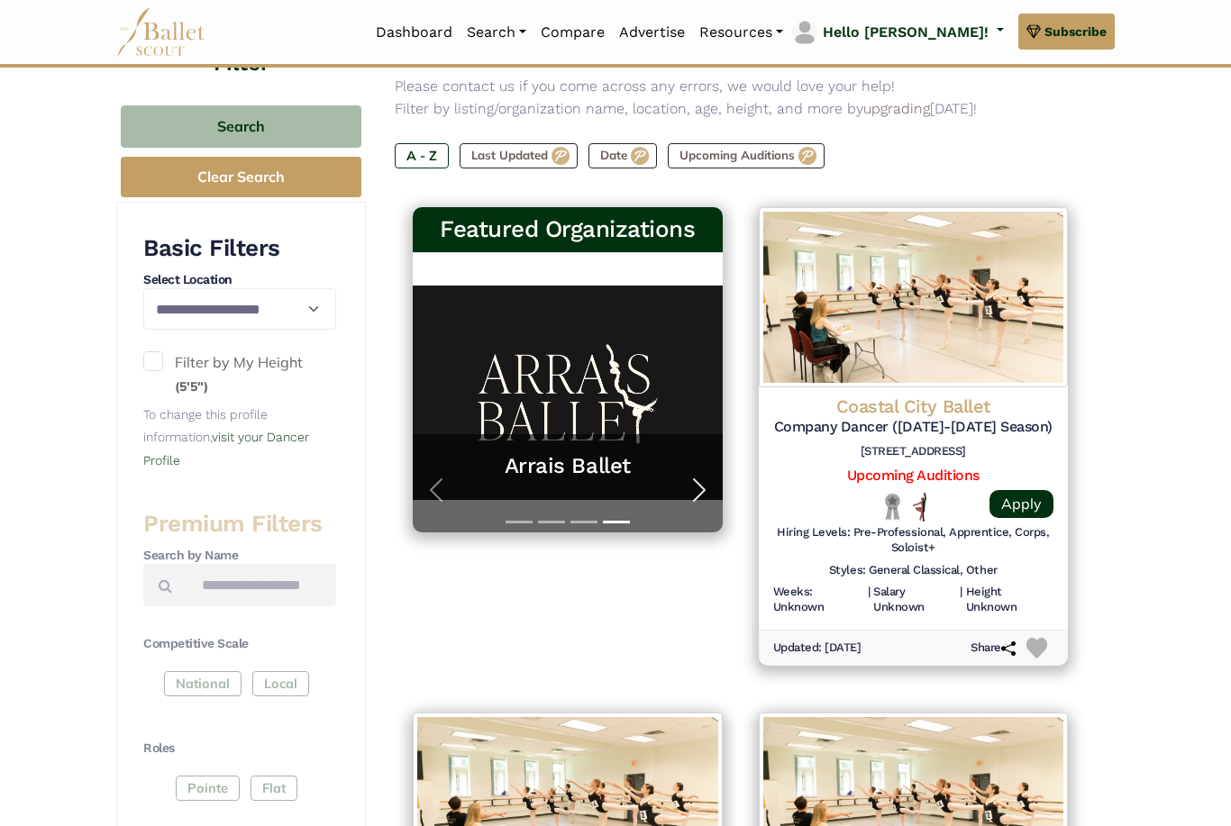
click at [695, 487] on span "button" at bounding box center [699, 490] width 29 height 29
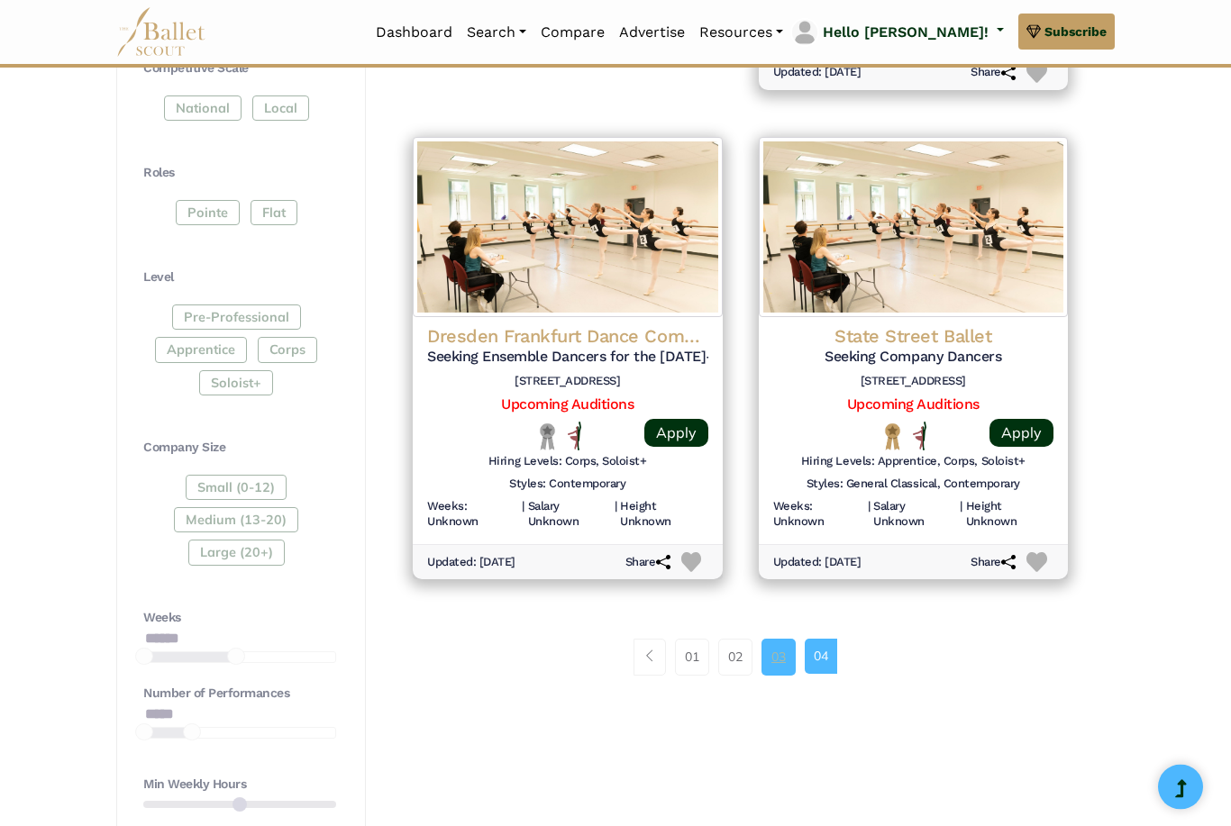
scroll to position [815, 0]
click at [786, 640] on link "03" at bounding box center [778, 657] width 34 height 36
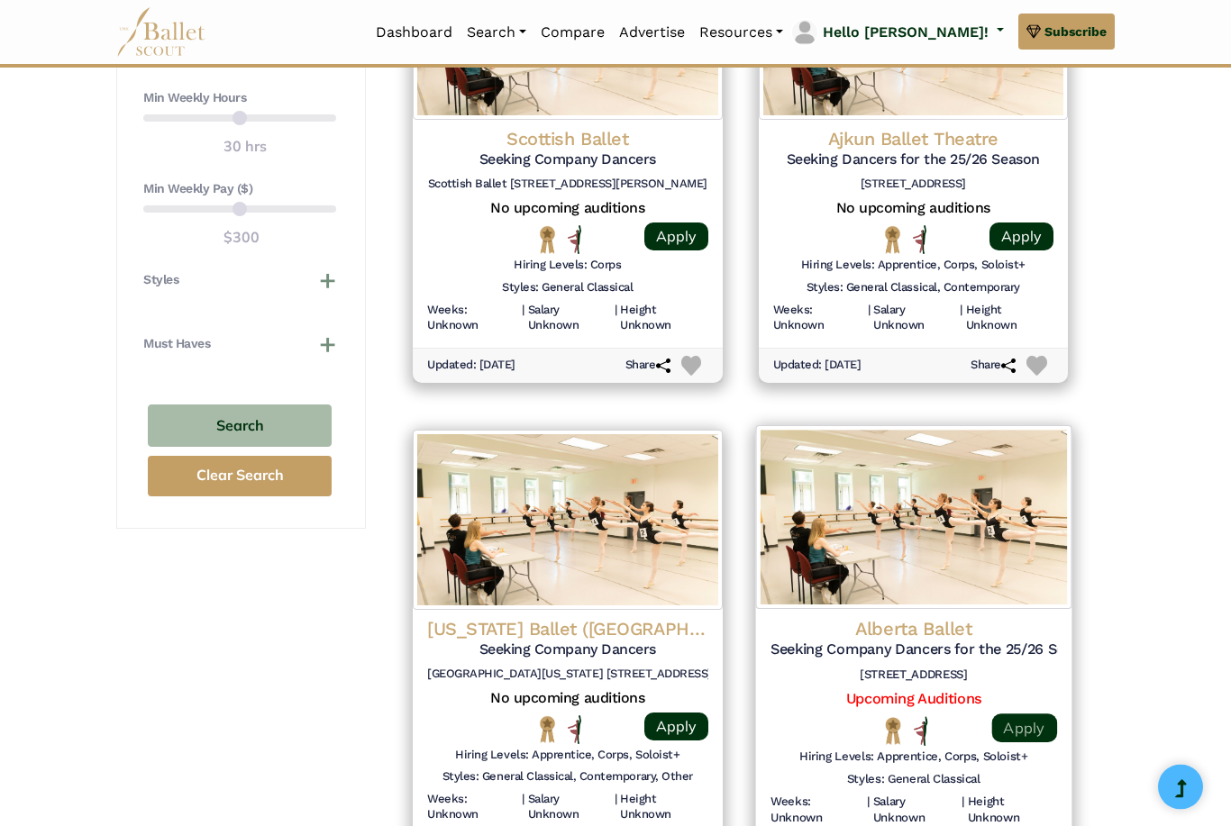
scroll to position [1502, 0]
click at [1025, 714] on link "Apply" at bounding box center [1023, 728] width 65 height 29
